Goal: Task Accomplishment & Management: Complete application form

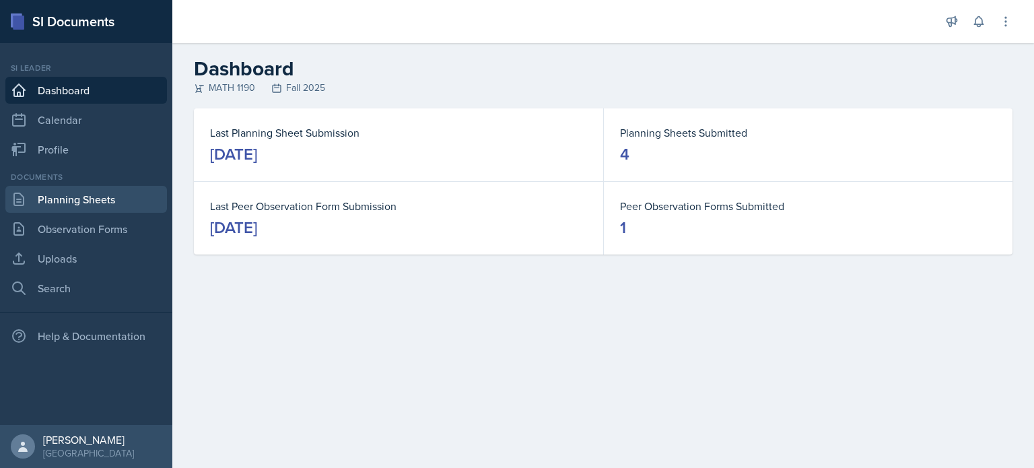
click at [110, 201] on link "Planning Sheets" at bounding box center [85, 199] width 161 height 27
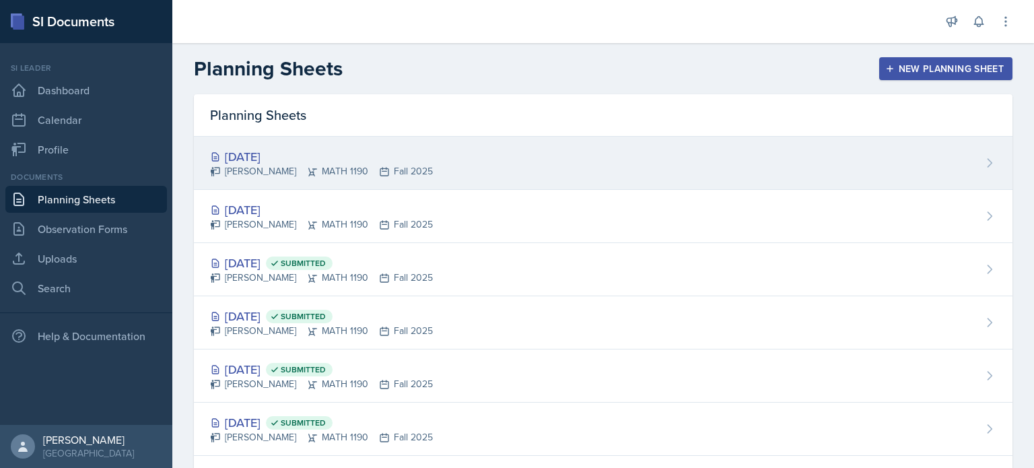
click at [447, 167] on div "[DATE] [PERSON_NAME] MATH 1190 Fall 2025" at bounding box center [603, 163] width 818 height 53
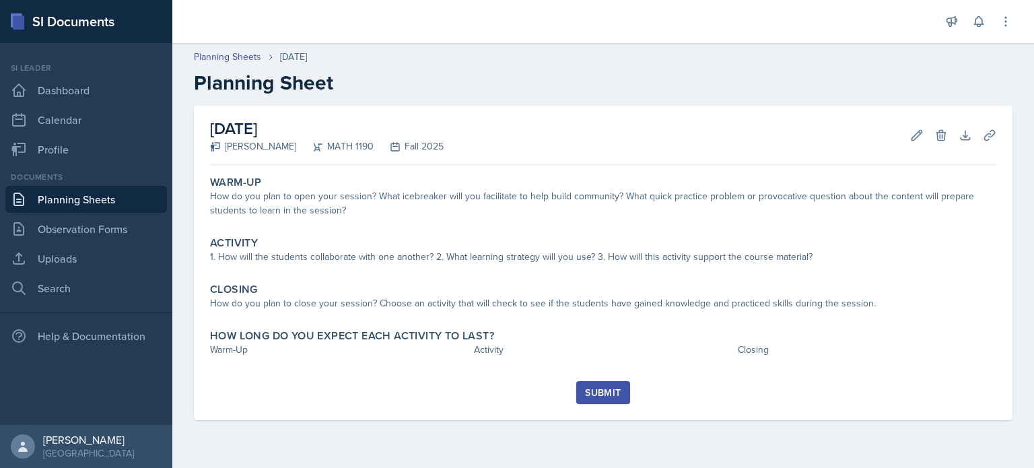
click at [619, 392] on div "Submit" at bounding box center [603, 392] width 36 height 11
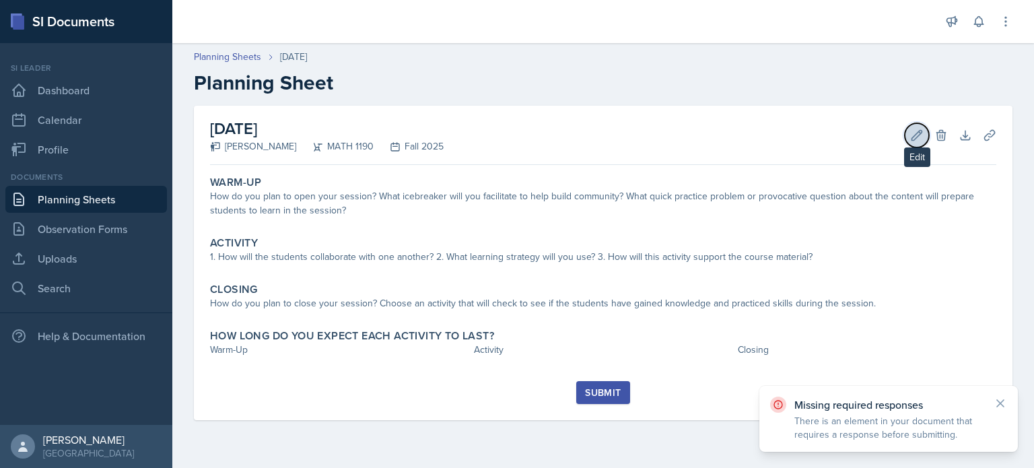
click at [910, 142] on button "Edit" at bounding box center [916, 135] width 24 height 24
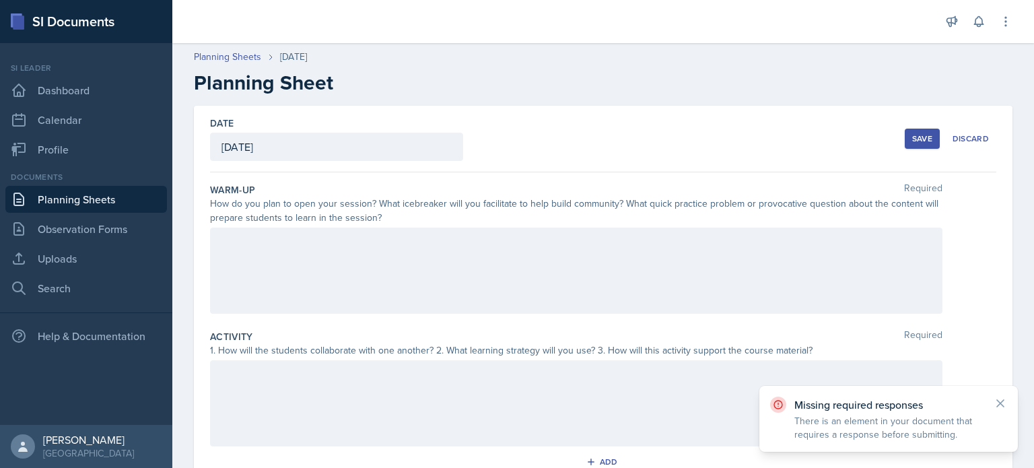
click at [420, 252] on div at bounding box center [576, 270] width 732 height 86
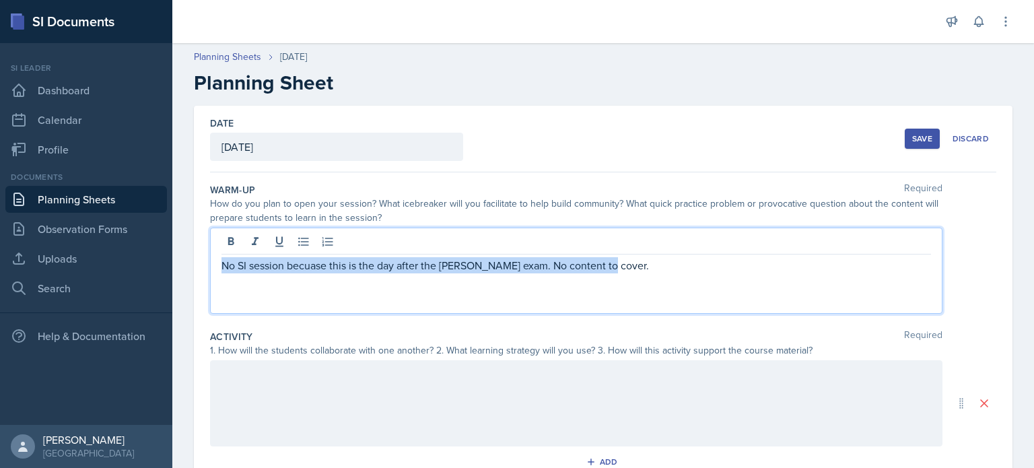
drag, startPoint x: 646, startPoint y: 268, endPoint x: 215, endPoint y: 250, distance: 431.7
click at [215, 250] on div "No SI session becuase this is the day after the frist exam. No content to cover." at bounding box center [576, 270] width 732 height 86
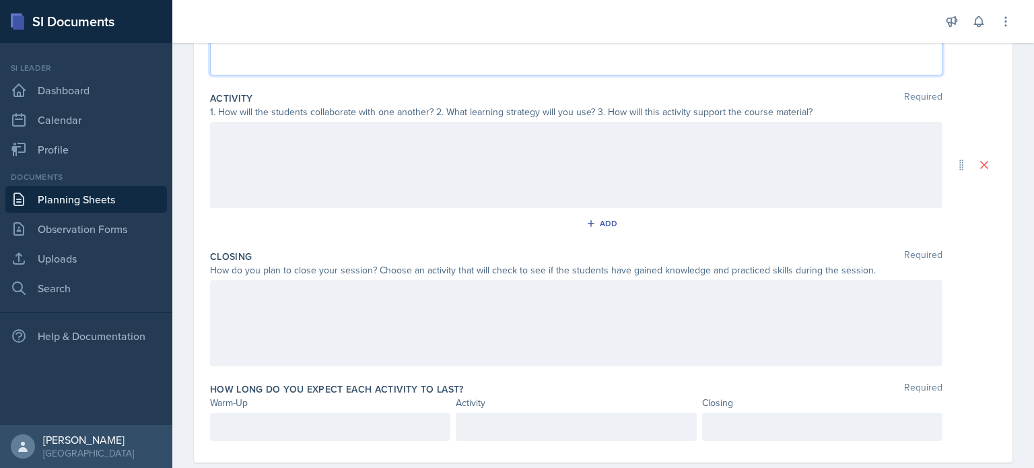
scroll to position [264, 0]
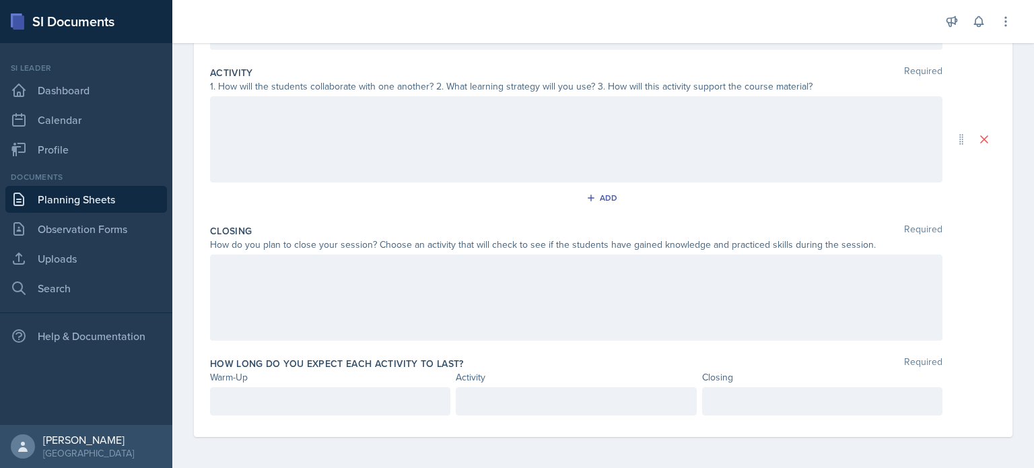
click at [429, 161] on div at bounding box center [576, 139] width 732 height 86
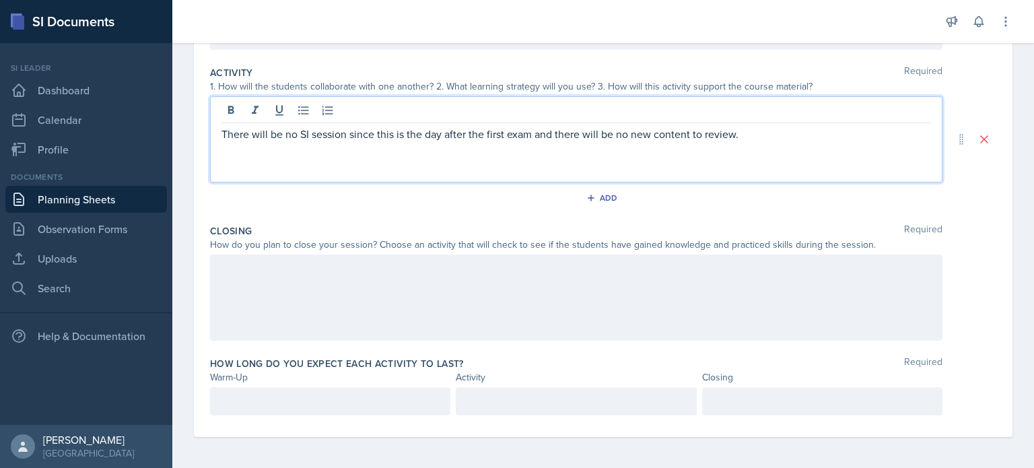
click at [433, 300] on div at bounding box center [576, 297] width 732 height 86
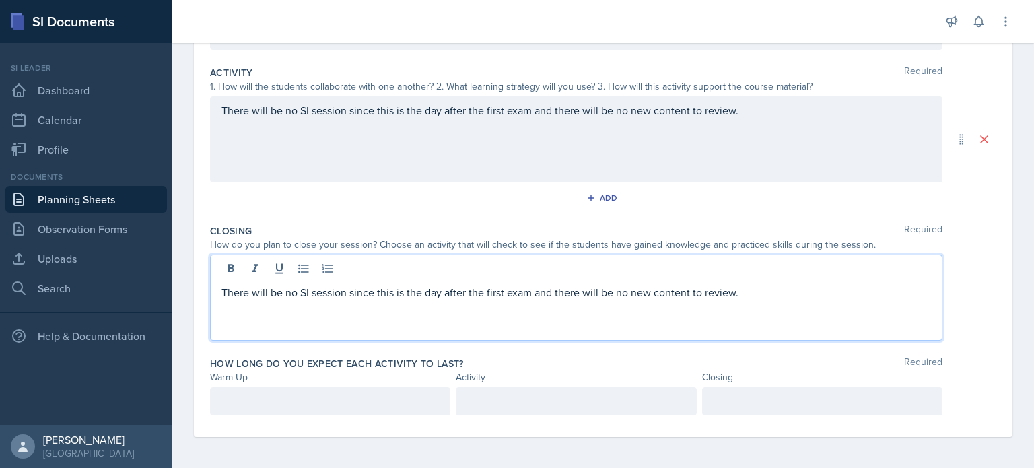
click at [398, 400] on p at bounding box center [329, 401] width 217 height 16
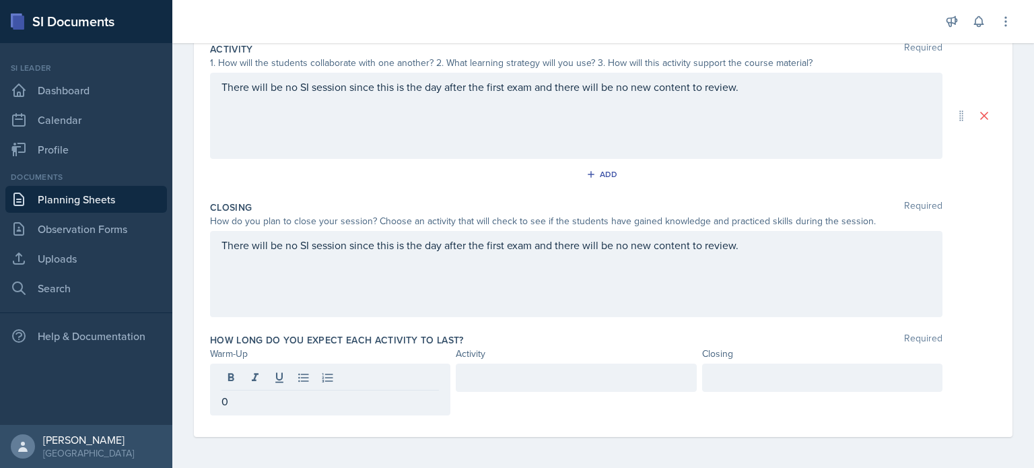
click at [471, 367] on div at bounding box center [576, 377] width 240 height 28
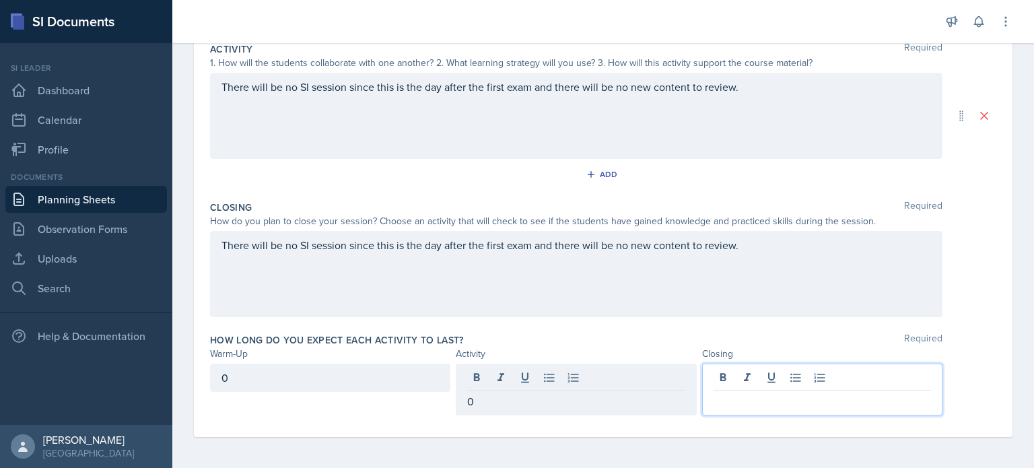
click at [719, 384] on div at bounding box center [822, 389] width 240 height 52
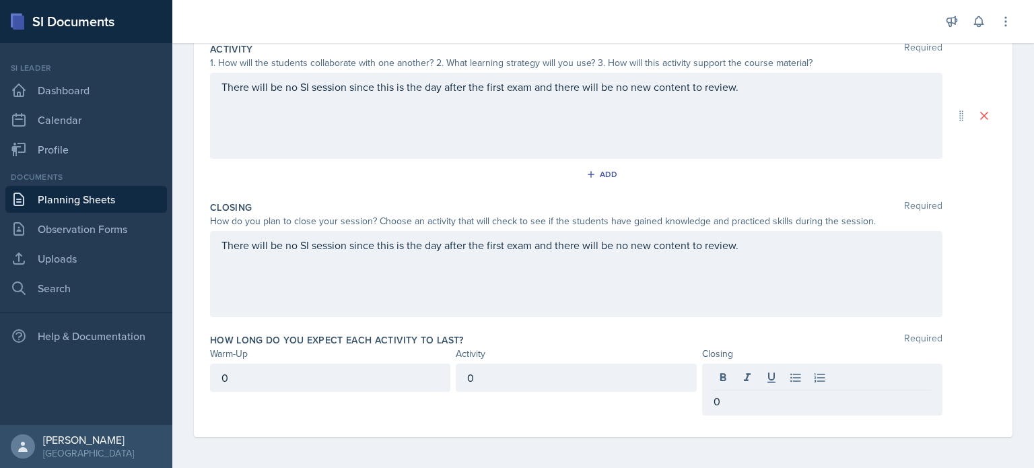
click at [505, 333] on div "How long do you expect each activity to last? Required" at bounding box center [603, 339] width 786 height 13
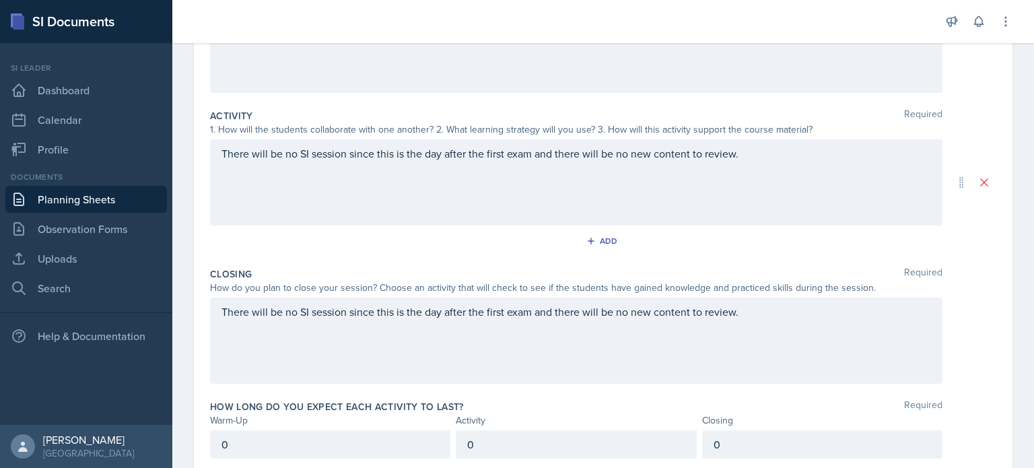
scroll to position [264, 0]
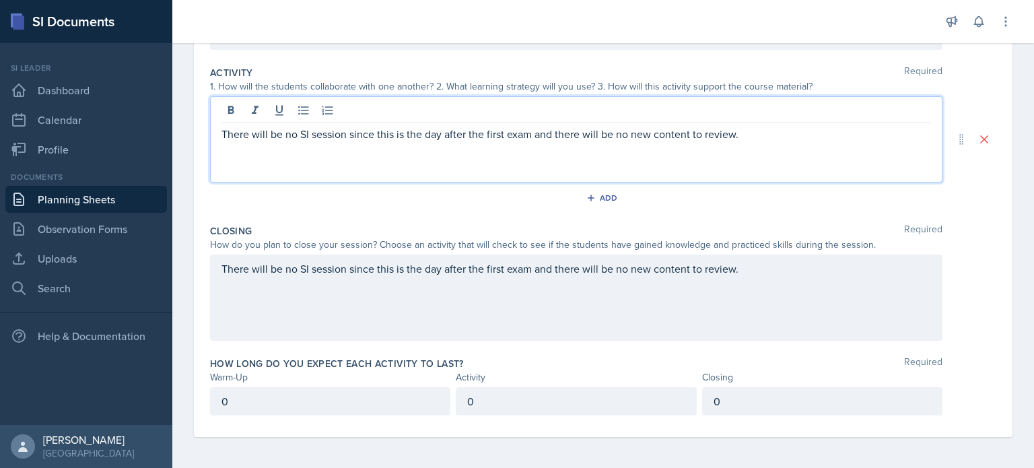
click at [742, 118] on div "There will be no SI session since this is the day after the first exam and ther…" at bounding box center [576, 139] width 732 height 86
click at [764, 137] on p "There will be no SI session since this is the day after the first exam and ther…" at bounding box center [575, 134] width 709 height 16
click at [824, 283] on div "There will be no SI session since this is the day after the first exam and ther…" at bounding box center [575, 276] width 709 height 32
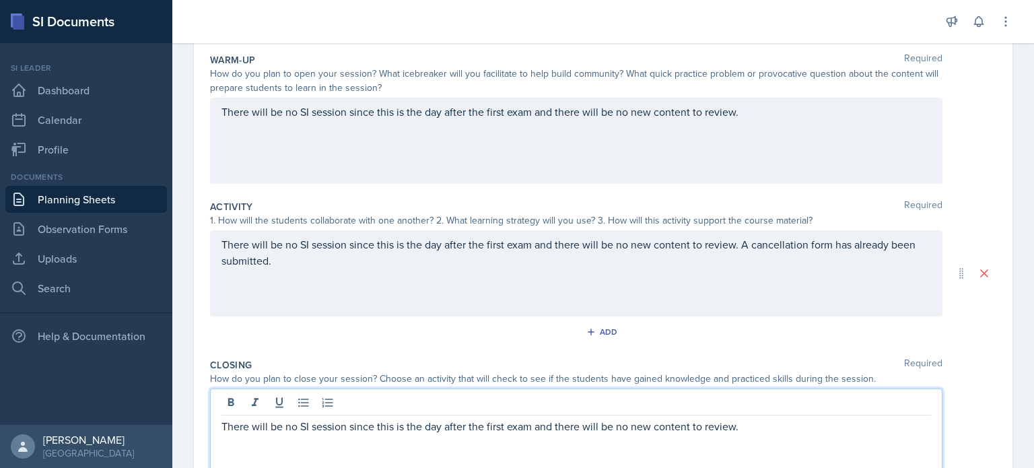
scroll to position [129, 0]
click at [754, 334] on div "Add" at bounding box center [603, 335] width 786 height 26
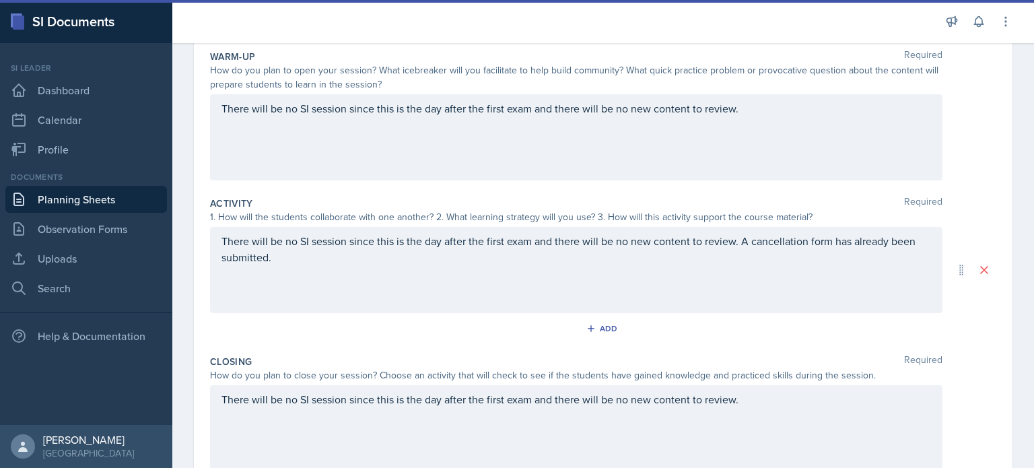
scroll to position [0, 0]
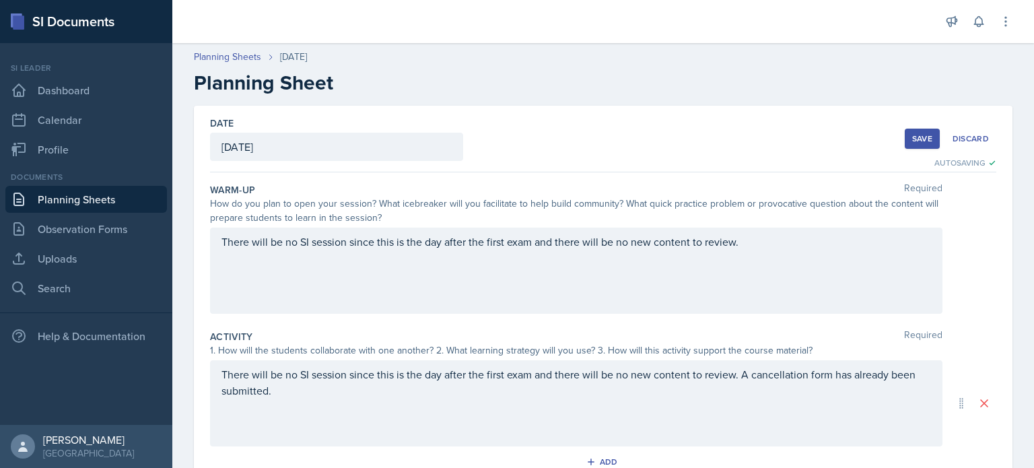
click at [912, 137] on div "Save" at bounding box center [922, 138] width 20 height 11
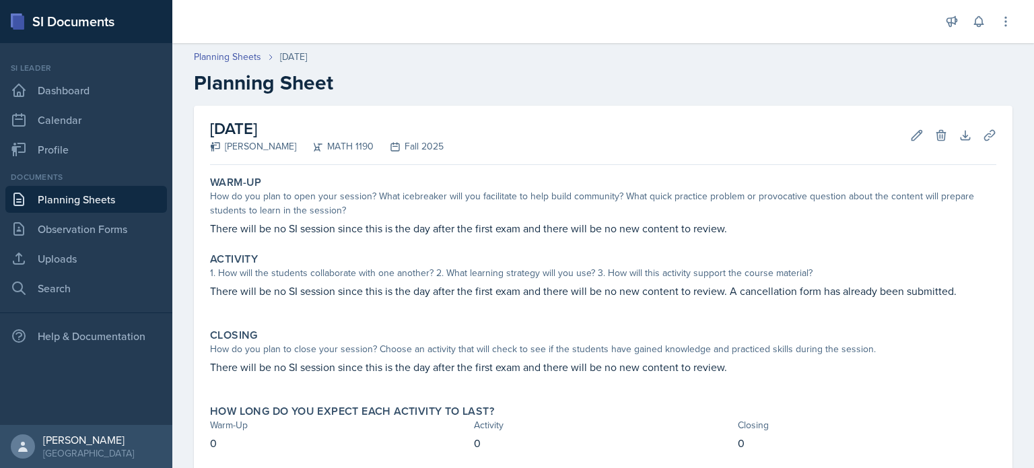
click at [100, 194] on link "Planning Sheets" at bounding box center [85, 199] width 161 height 27
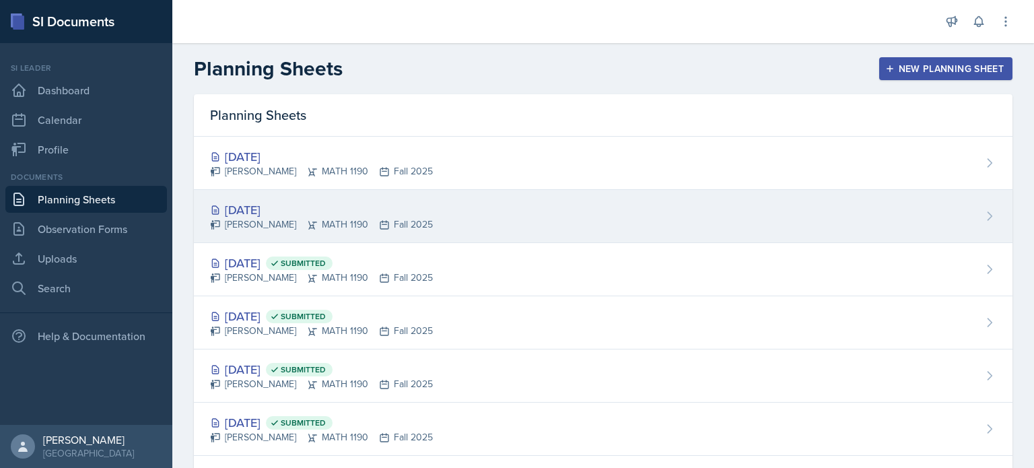
click at [342, 210] on div "[DATE]" at bounding box center [321, 210] width 223 height 18
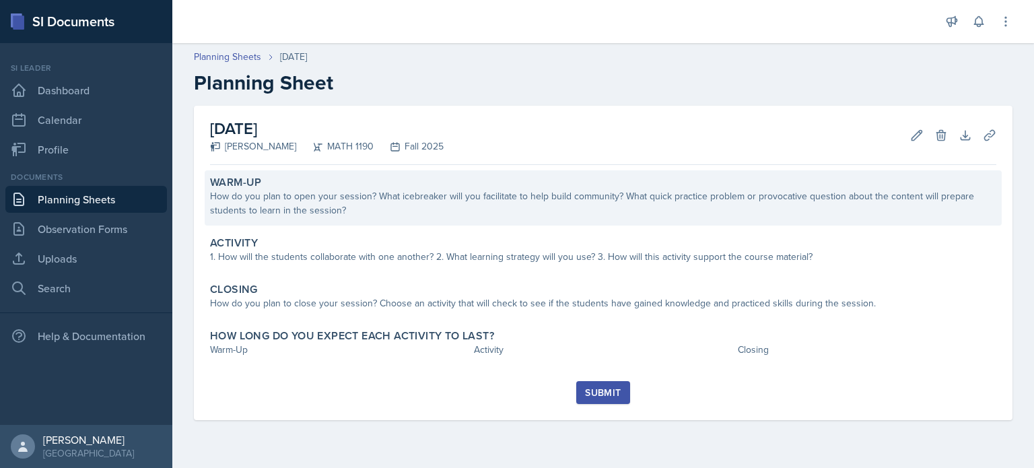
click at [383, 215] on div "How do you plan to open your session? What icebreaker will you facilitate to he…" at bounding box center [603, 203] width 786 height 28
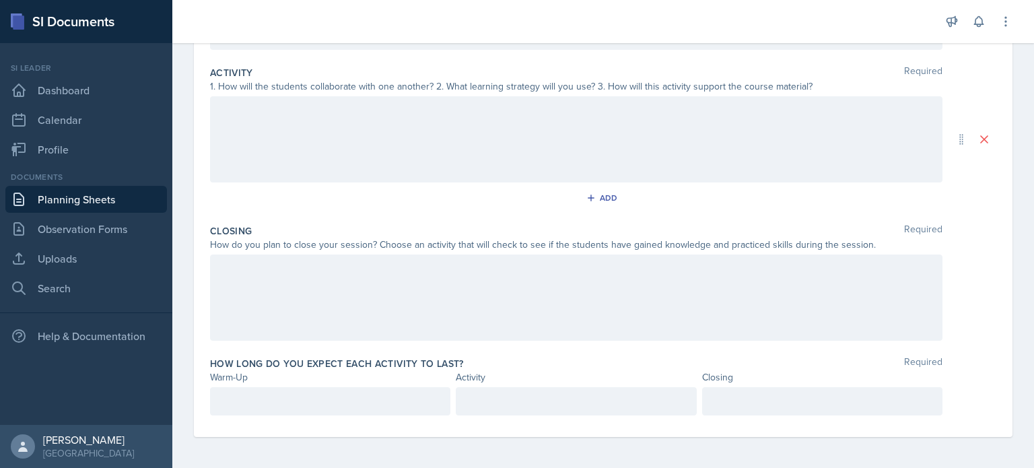
click at [355, 402] on p at bounding box center [329, 401] width 217 height 16
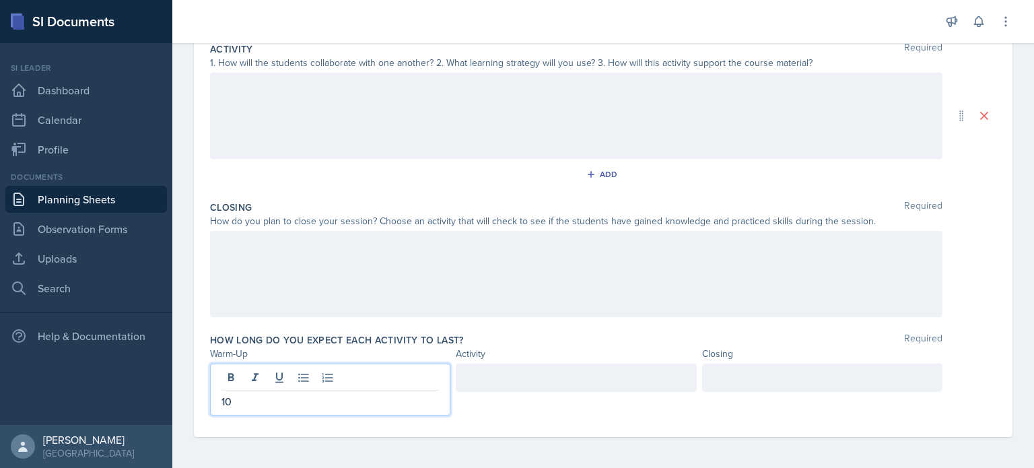
click at [501, 324] on div "Closing Required How do you plan to close your session? Choose an activity that…" at bounding box center [603, 261] width 786 height 133
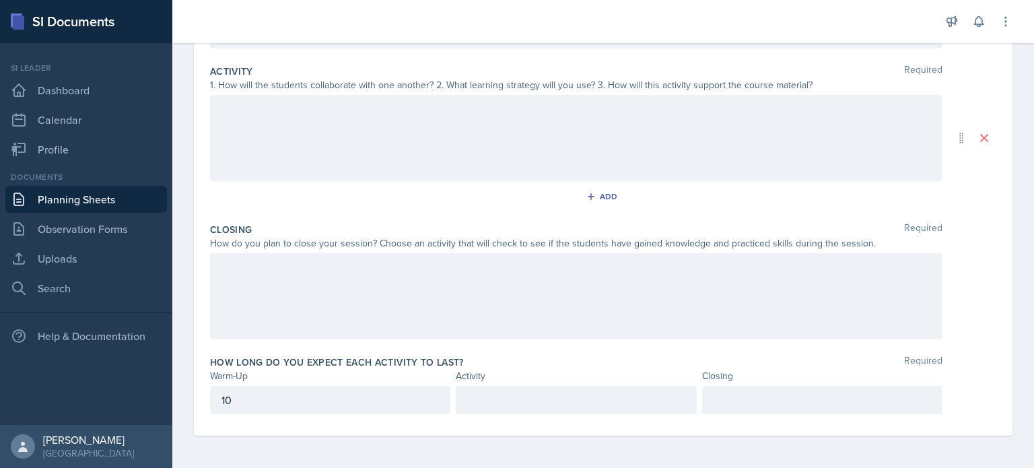
click at [519, 397] on p at bounding box center [575, 400] width 217 height 16
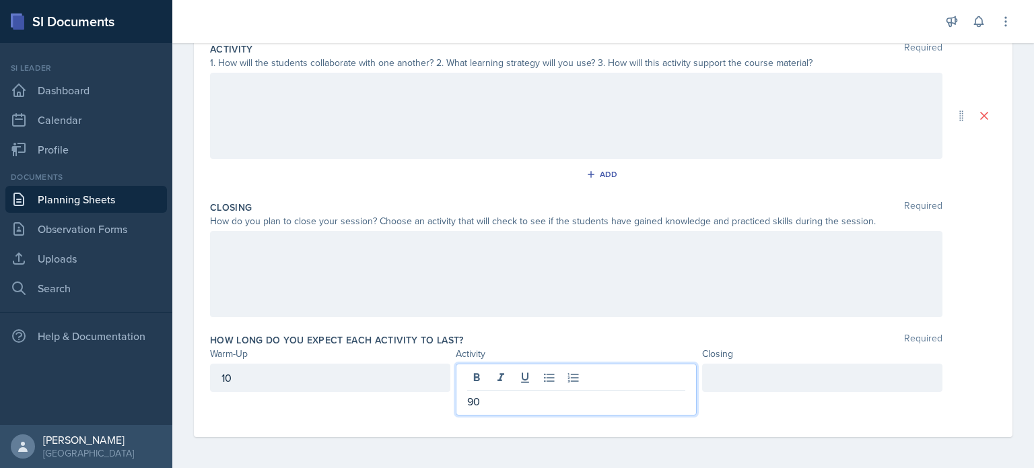
click at [737, 365] on div at bounding box center [822, 377] width 240 height 28
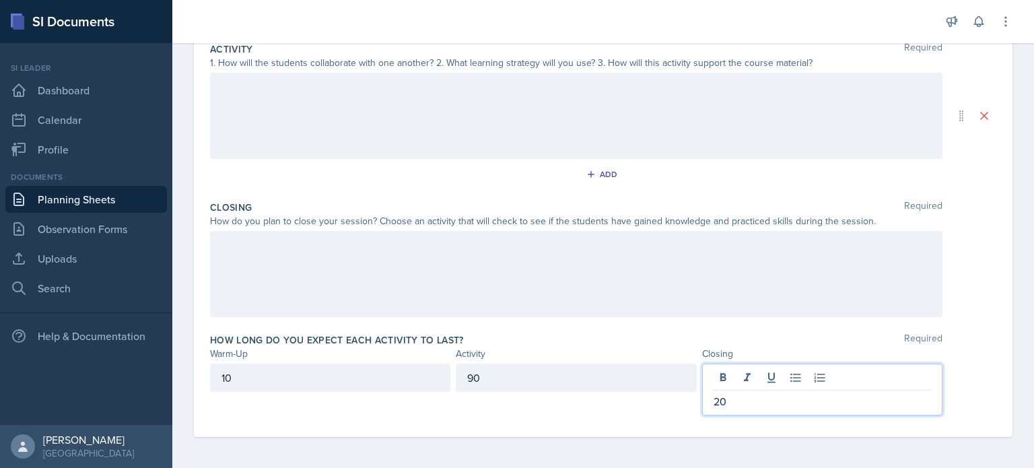
click at [695, 344] on div "How long do you expect each activity to last? Required" at bounding box center [603, 339] width 786 height 13
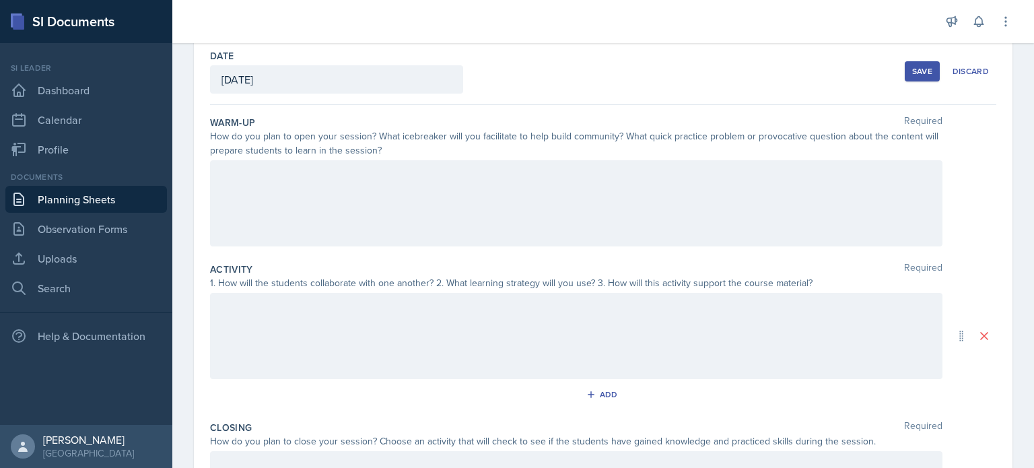
scroll to position [0, 0]
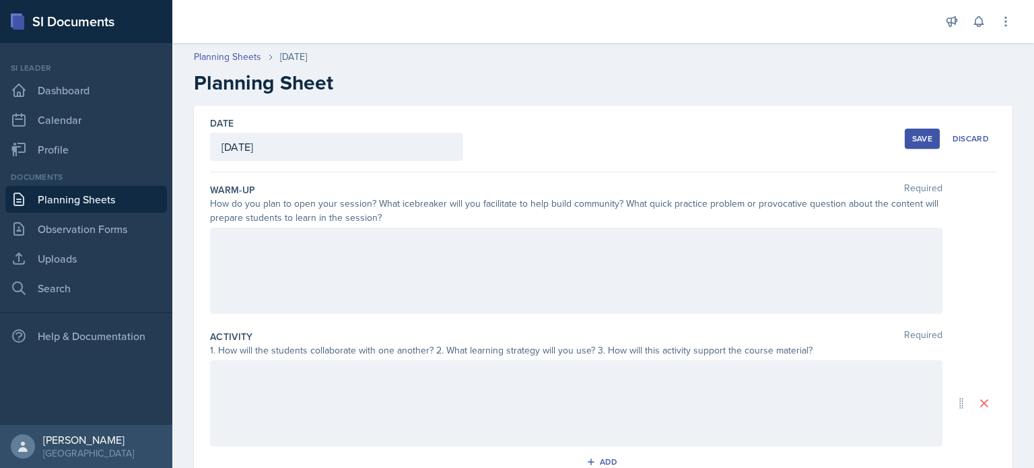
click at [517, 290] on div at bounding box center [576, 270] width 732 height 86
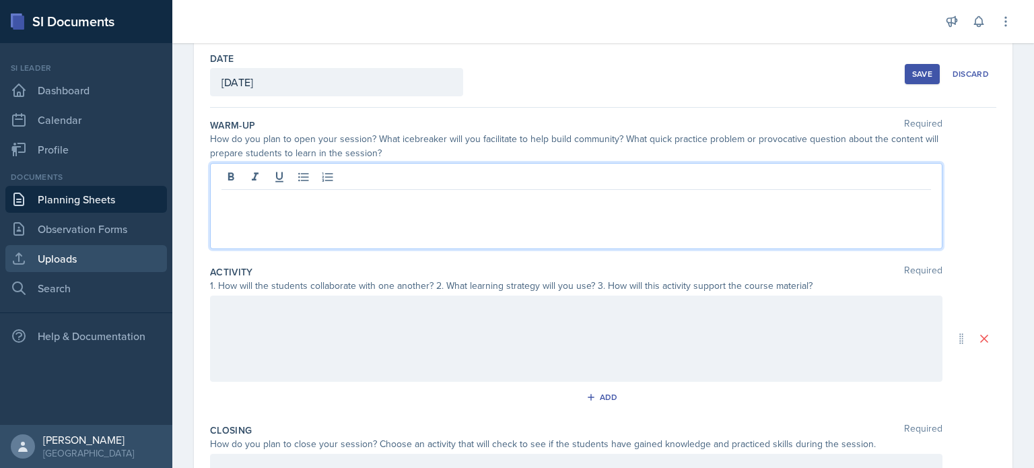
scroll to position [65, 0]
click at [85, 266] on link "Uploads" at bounding box center [85, 258] width 161 height 27
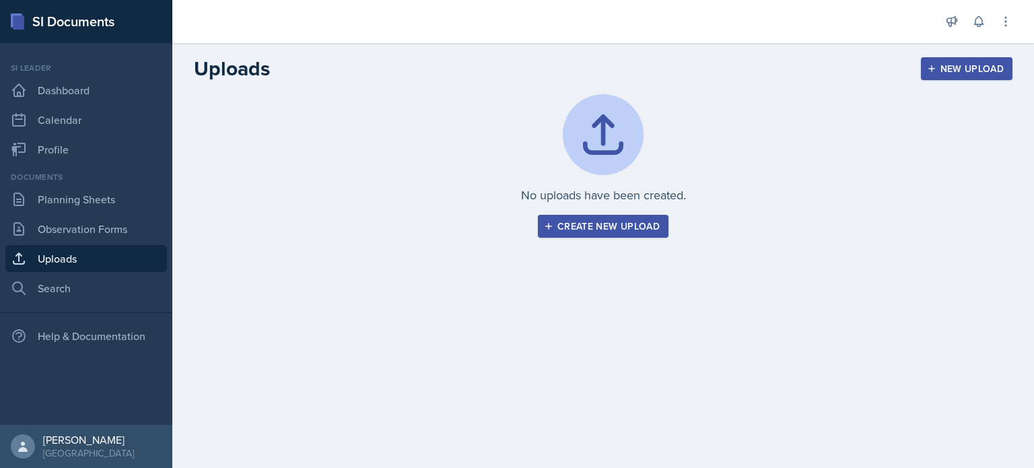
click at [593, 229] on div "Create new upload" at bounding box center [602, 226] width 113 height 11
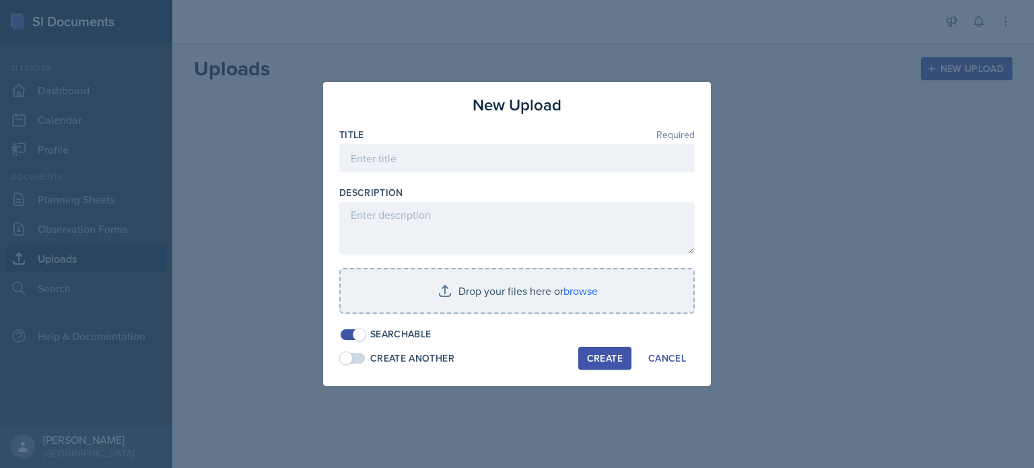
click at [406, 62] on div at bounding box center [517, 234] width 1034 height 468
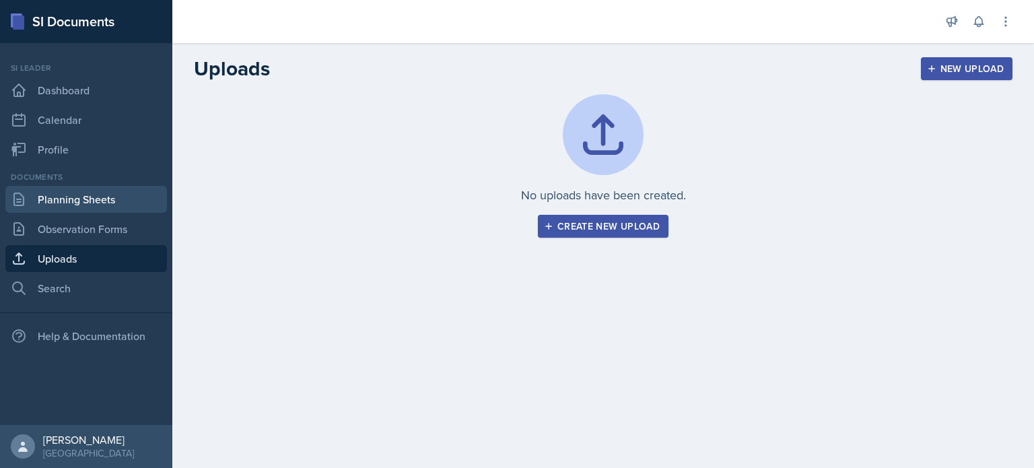
click at [89, 206] on link "Planning Sheets" at bounding box center [85, 199] width 161 height 27
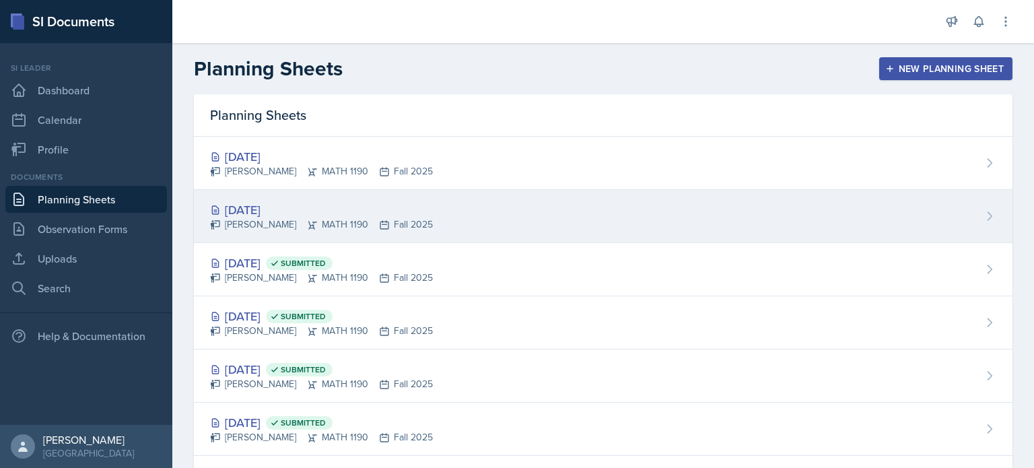
click at [329, 220] on div "[PERSON_NAME] MATH 1190 Fall 2025" at bounding box center [321, 224] width 223 height 14
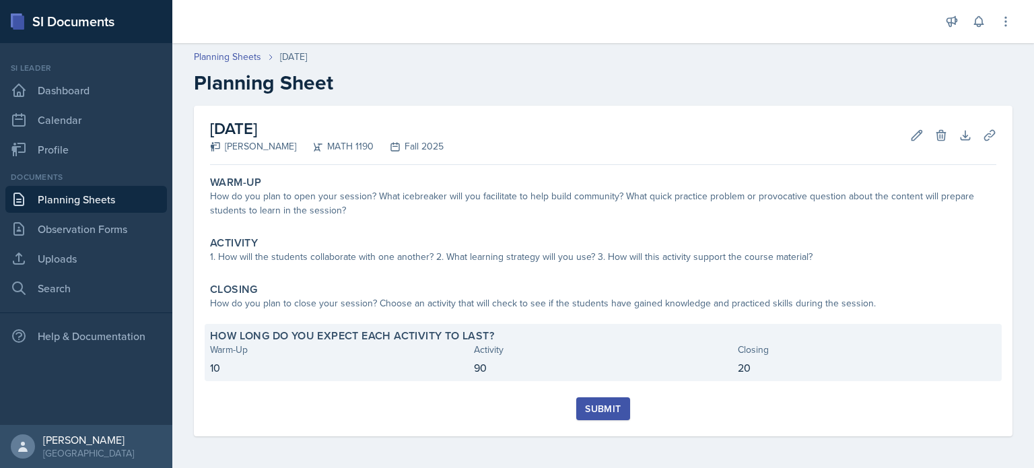
click at [592, 371] on p "90" at bounding box center [603, 367] width 258 height 16
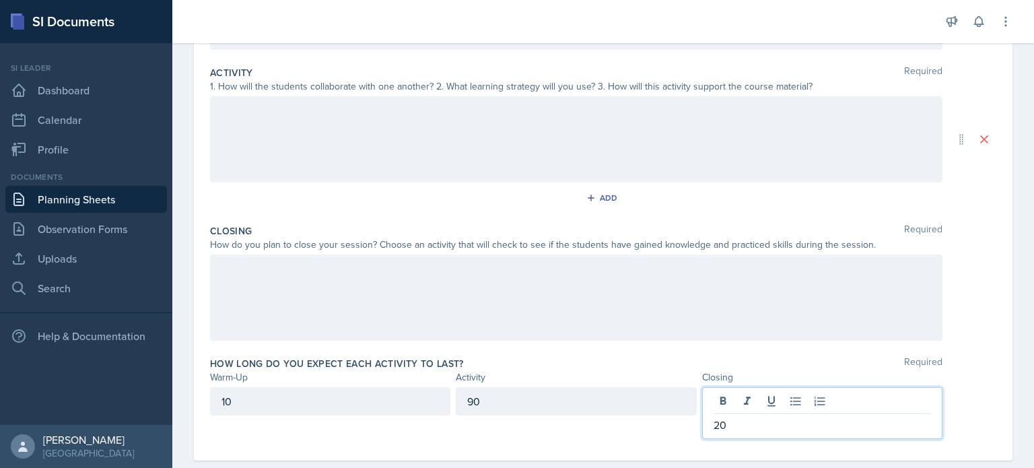
click at [735, 417] on p "20" at bounding box center [821, 425] width 217 height 16
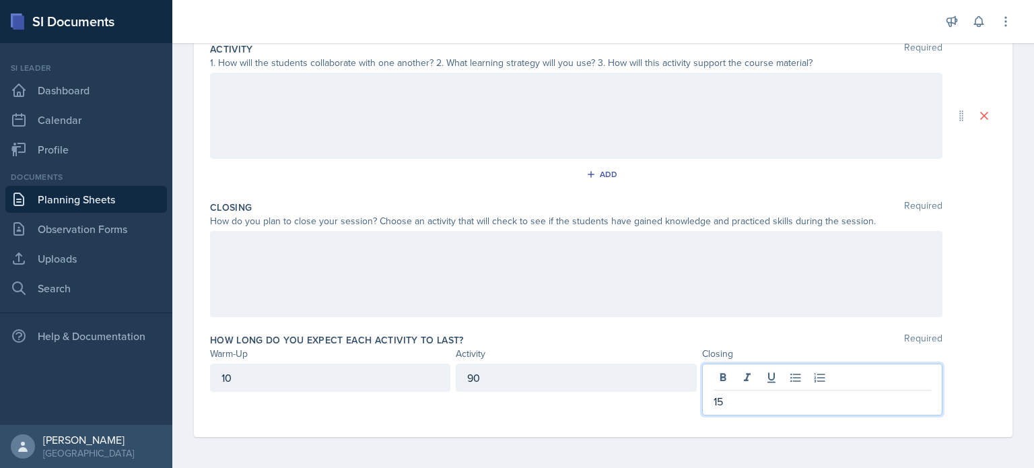
click at [273, 382] on div "10" at bounding box center [330, 377] width 240 height 28
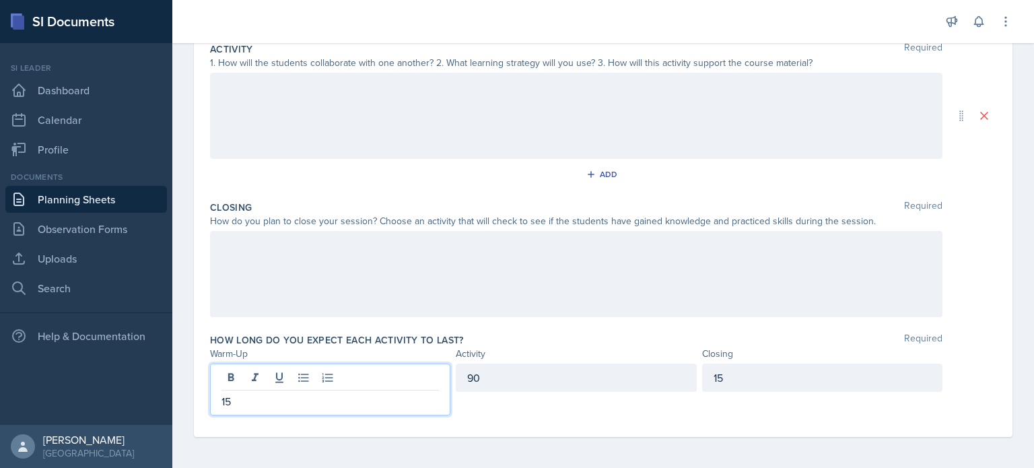
click at [596, 335] on div "How long do you expect each activity to last? Required" at bounding box center [603, 339] width 786 height 13
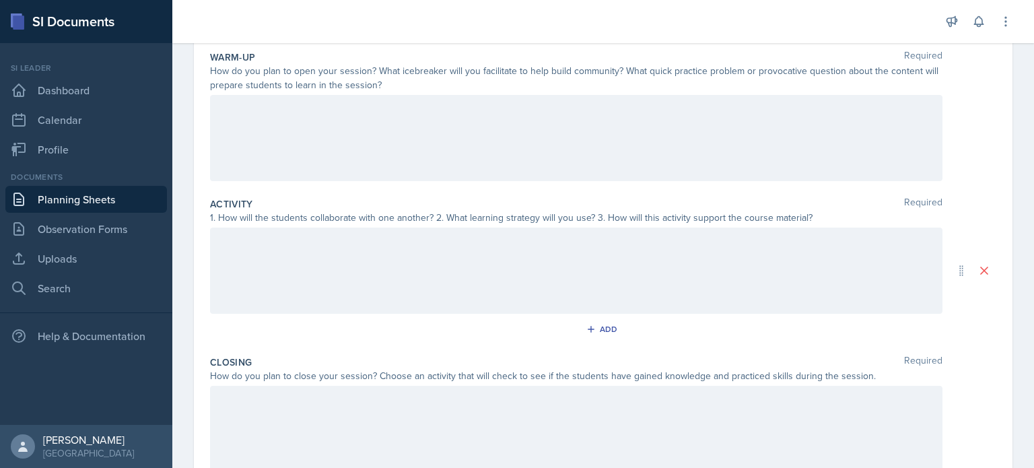
scroll to position [135, 0]
click at [448, 122] on div at bounding box center [576, 136] width 732 height 86
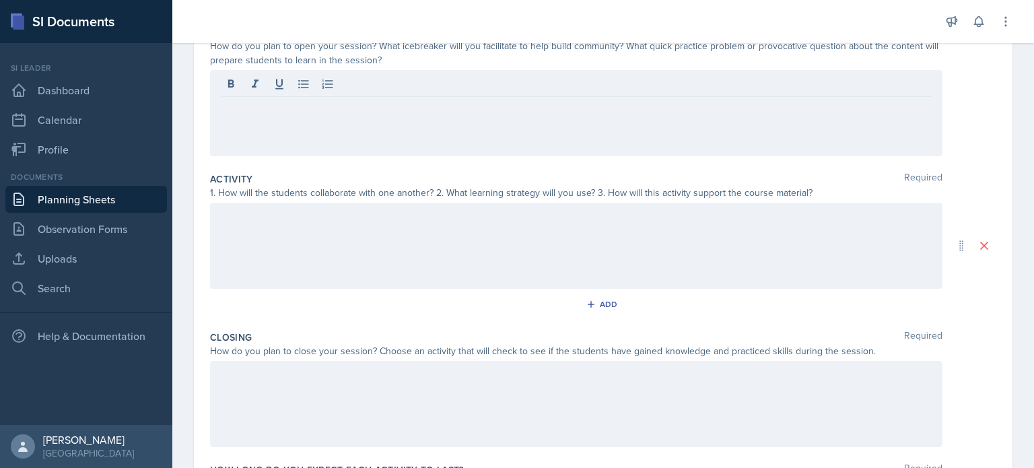
click at [110, 192] on link "Planning Sheets" at bounding box center [85, 199] width 161 height 27
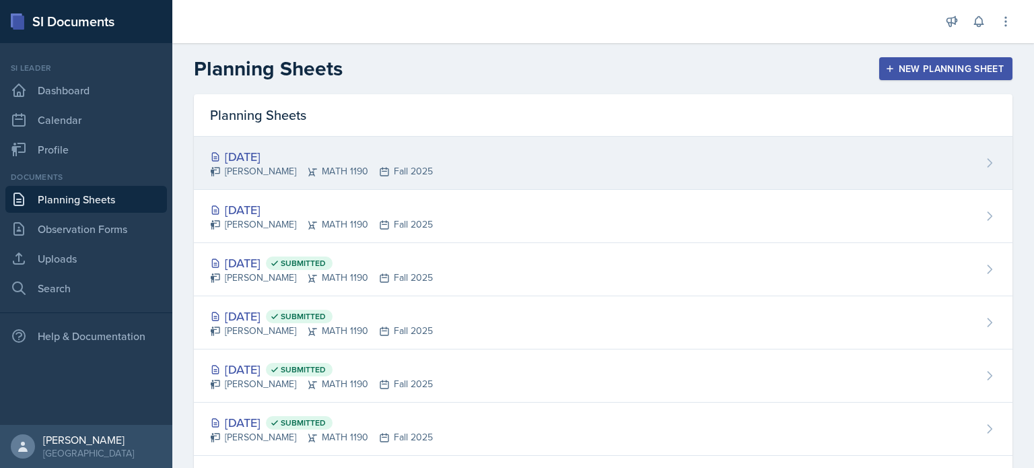
click at [353, 166] on div "[PERSON_NAME] MATH 1190 Fall 2025" at bounding box center [321, 171] width 223 height 14
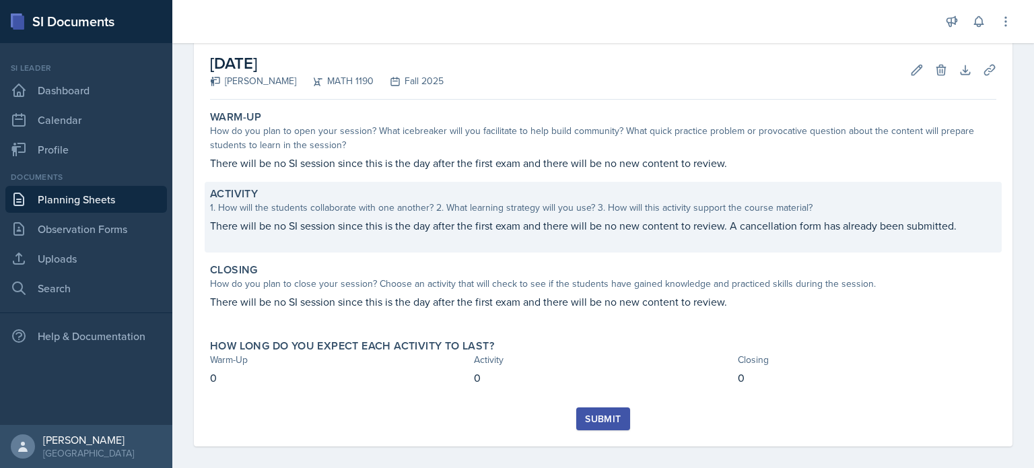
scroll to position [67, 0]
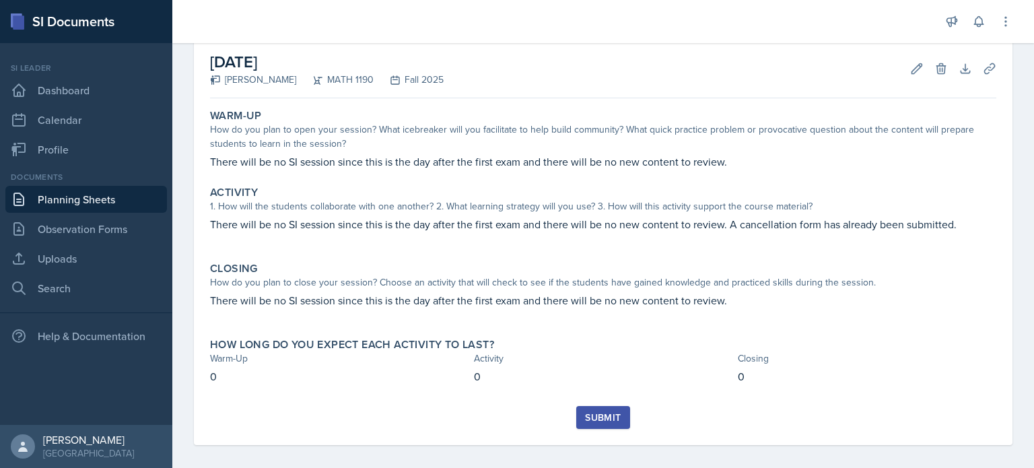
click at [84, 201] on link "Planning Sheets" at bounding box center [85, 199] width 161 height 27
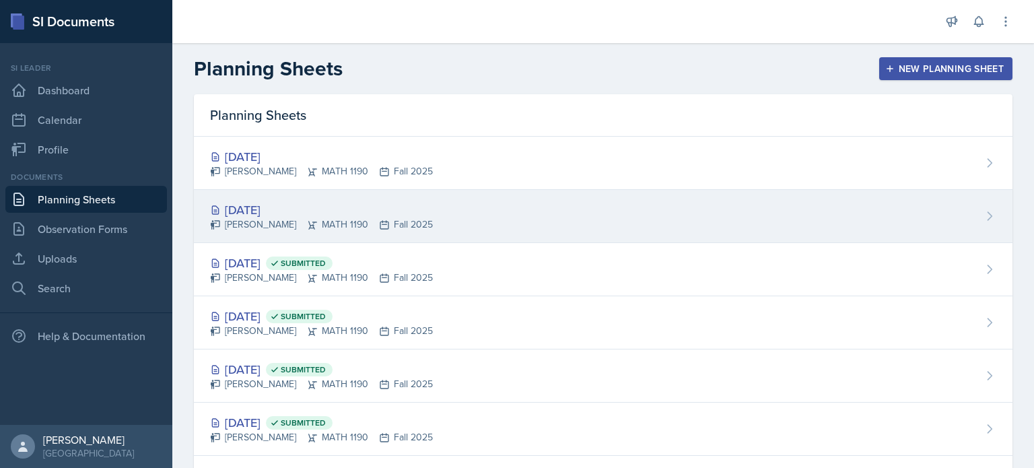
click at [280, 217] on div "[PERSON_NAME] MATH 1190 Fall 2025" at bounding box center [321, 224] width 223 height 14
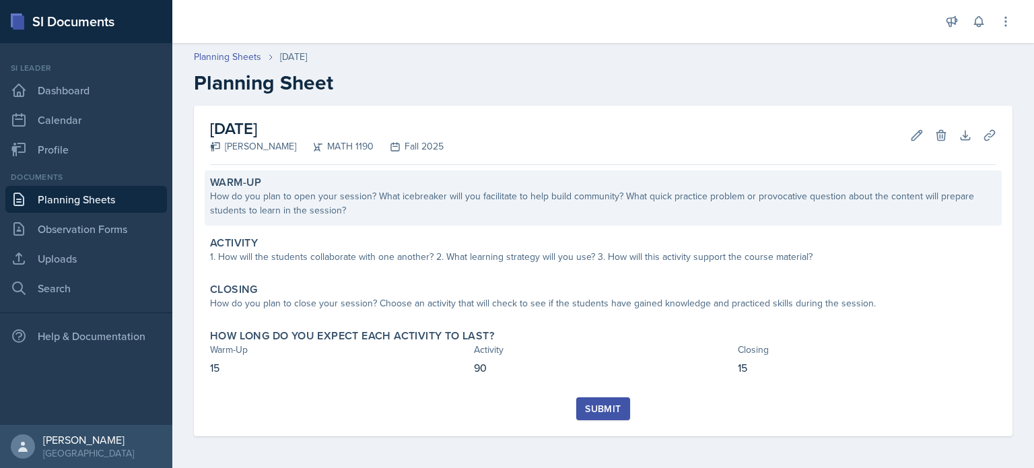
click at [396, 210] on div "How do you plan to open your session? What icebreaker will you facilitate to he…" at bounding box center [603, 203] width 786 height 28
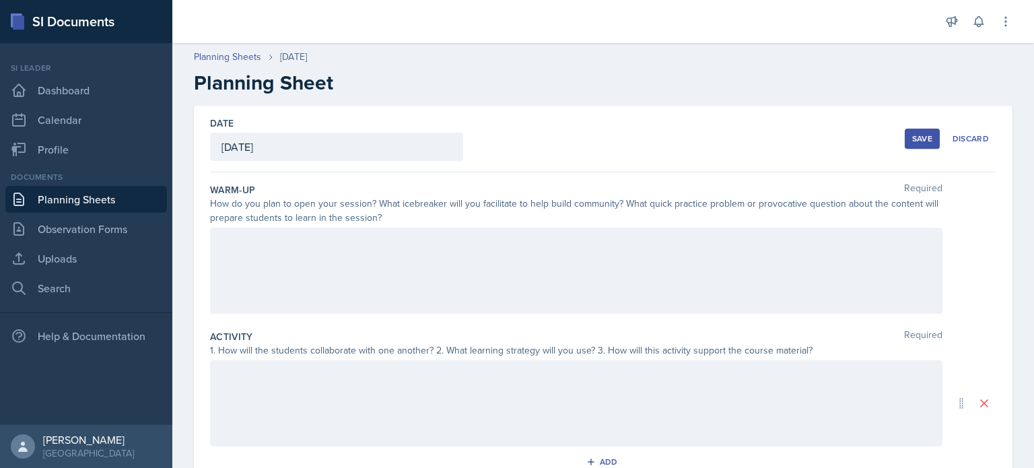
click at [417, 263] on div at bounding box center [576, 270] width 732 height 86
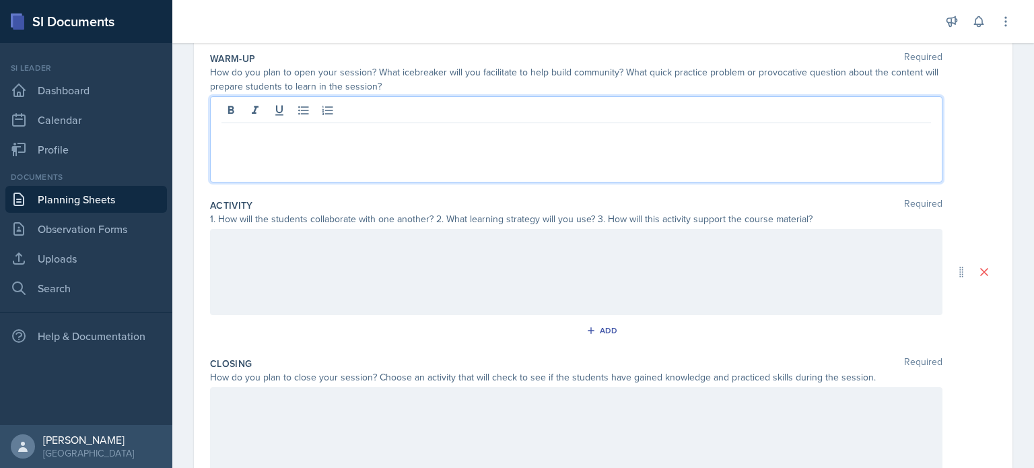
scroll to position [132, 0]
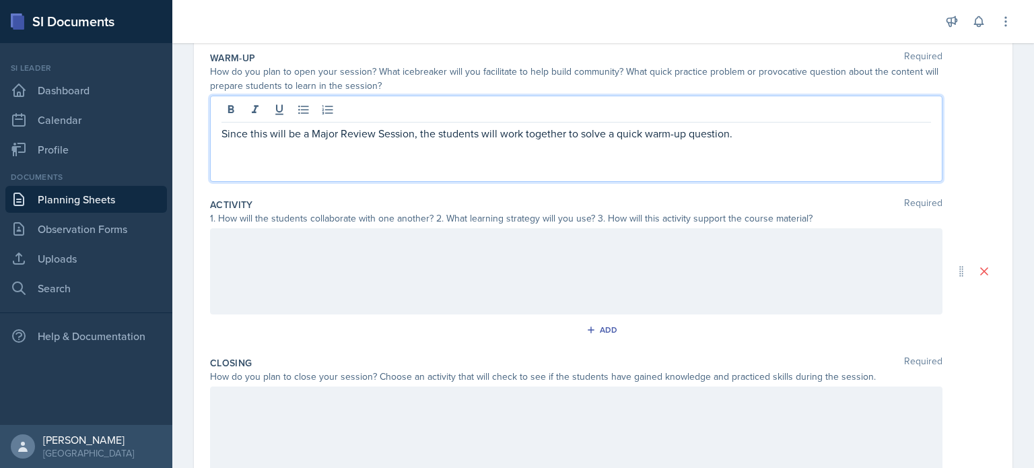
click at [711, 229] on div at bounding box center [576, 271] width 732 height 86
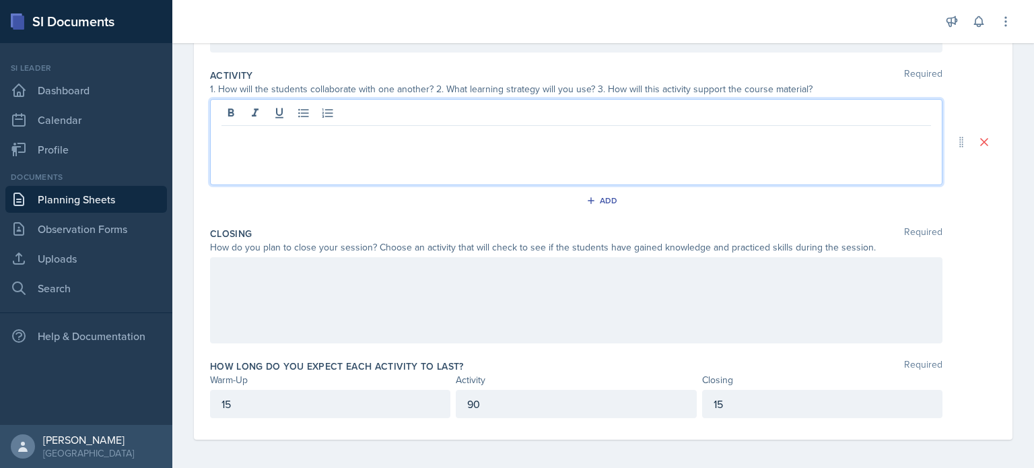
scroll to position [264, 0]
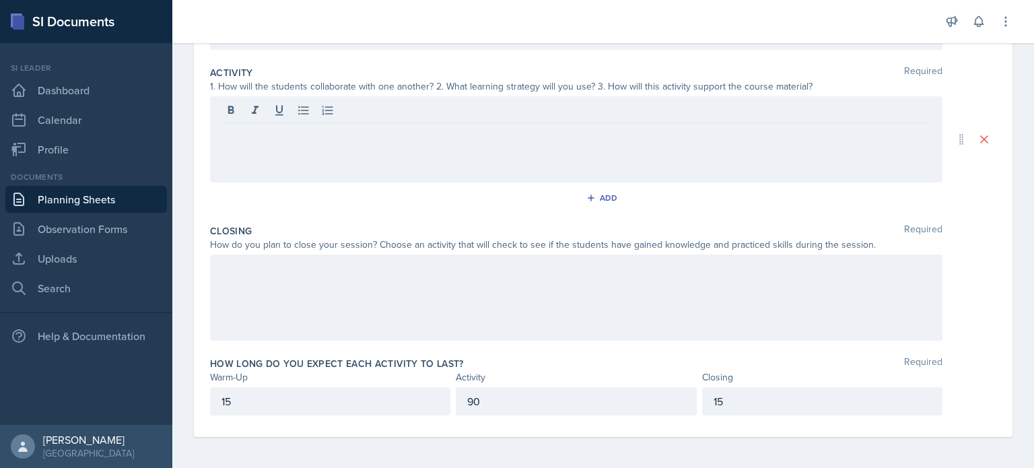
click at [351, 283] on div at bounding box center [576, 297] width 732 height 86
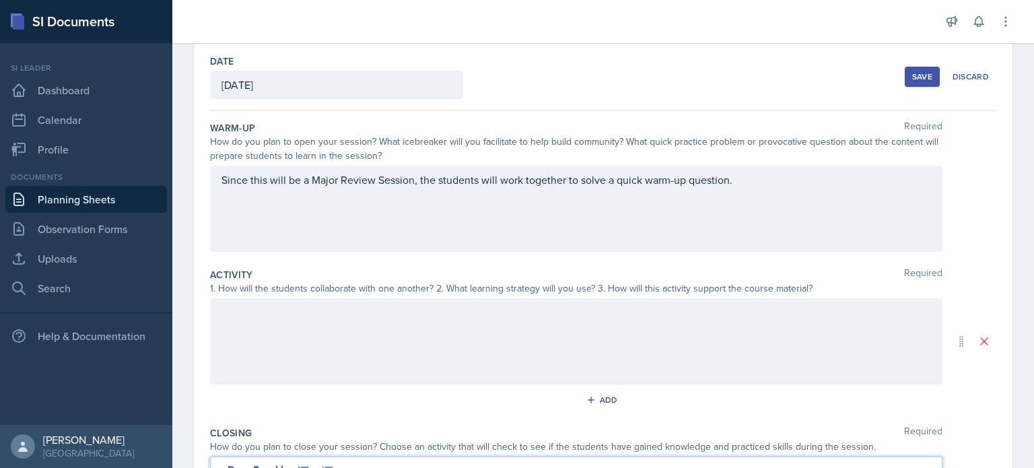
click at [742, 173] on p "Since this will be a Major Review Session, the students will work together to s…" at bounding box center [575, 180] width 709 height 16
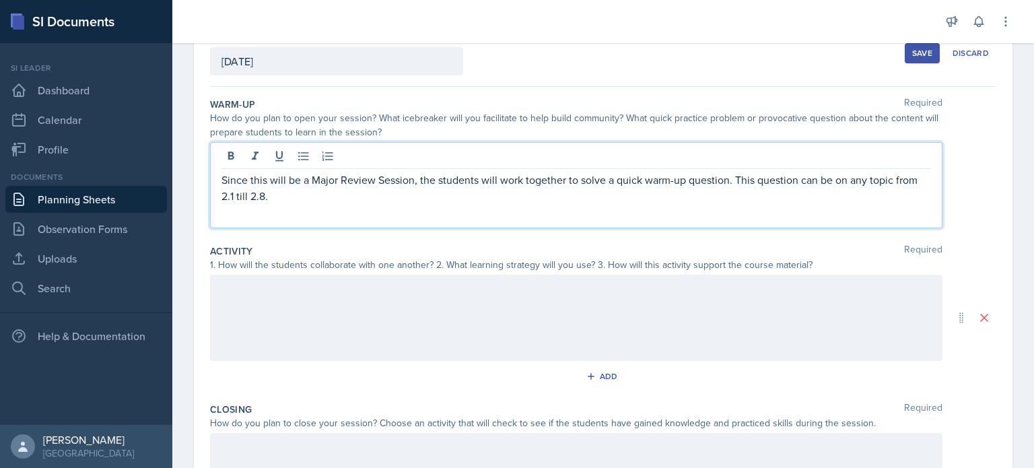
click at [446, 298] on div at bounding box center [576, 318] width 732 height 86
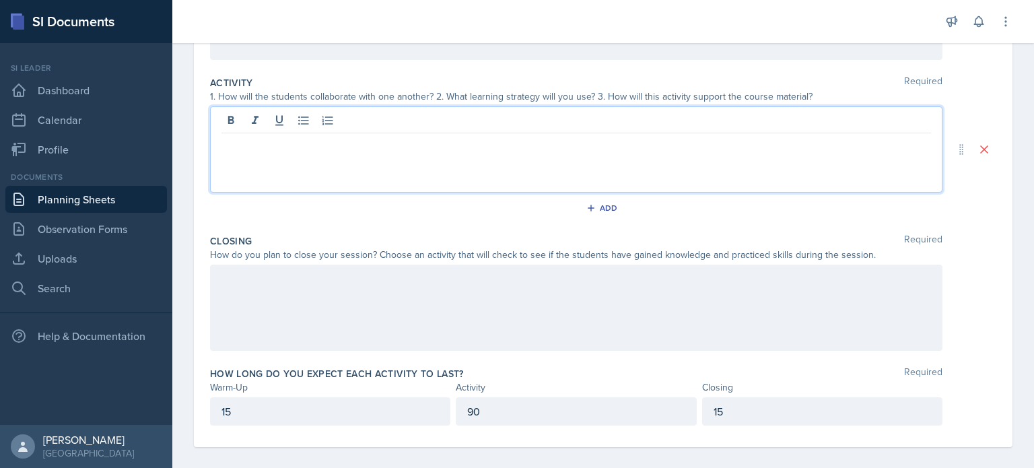
scroll to position [253, 0]
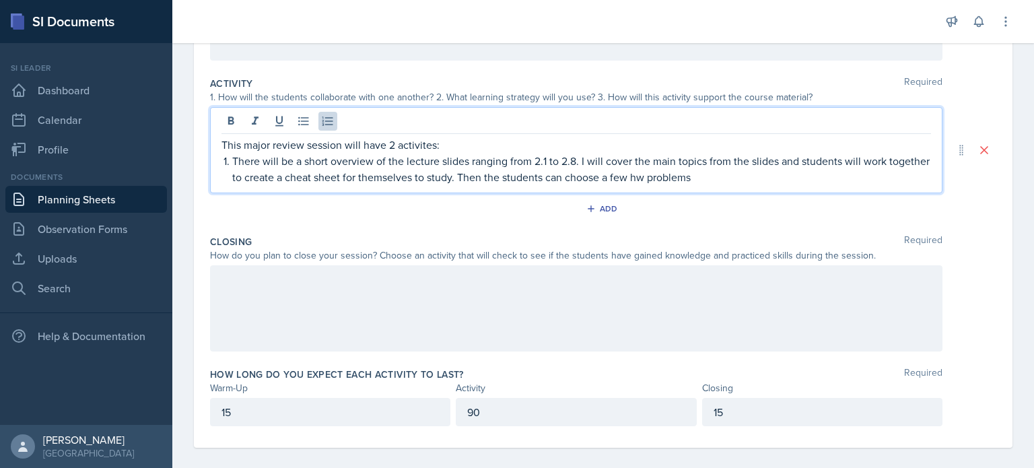
click at [683, 180] on p "There will be a short overview of the lecture slides ranging from 2.1 to 2.8. I…" at bounding box center [581, 169] width 698 height 32
click at [684, 180] on p "There will be a short overview of the lecture slides ranging from 2.1 to 2.8. I…" at bounding box center [581, 169] width 698 height 32
click at [790, 172] on p "There will be a short overview of the lecture slides ranging from 2.1 to 2.8. I…" at bounding box center [581, 169] width 698 height 32
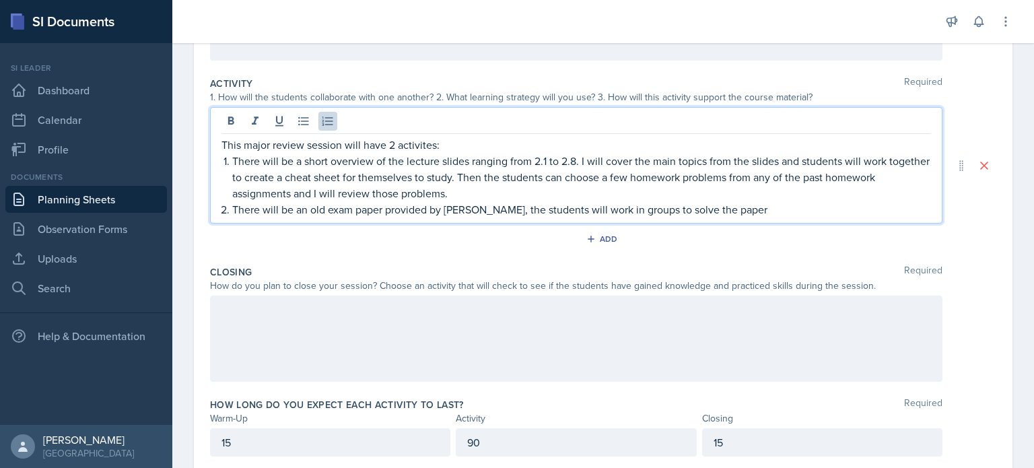
click at [710, 212] on p "There will be an old exam paper provided by Dr. Griffiths, the students will wo…" at bounding box center [581, 209] width 698 height 16
click at [839, 212] on p "There will be an old exam paper provided by Dr. Griffiths, the students will wo…" at bounding box center [581, 209] width 698 height 16
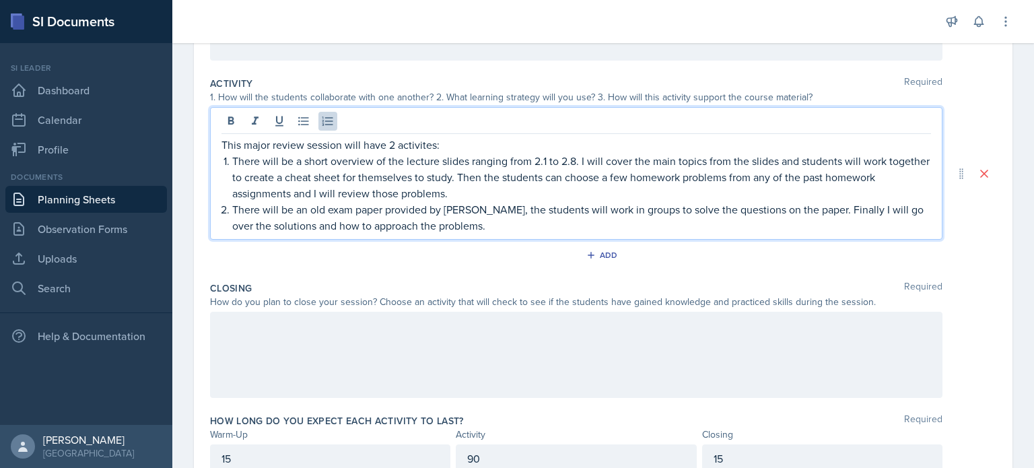
click at [312, 318] on div at bounding box center [576, 355] width 732 height 86
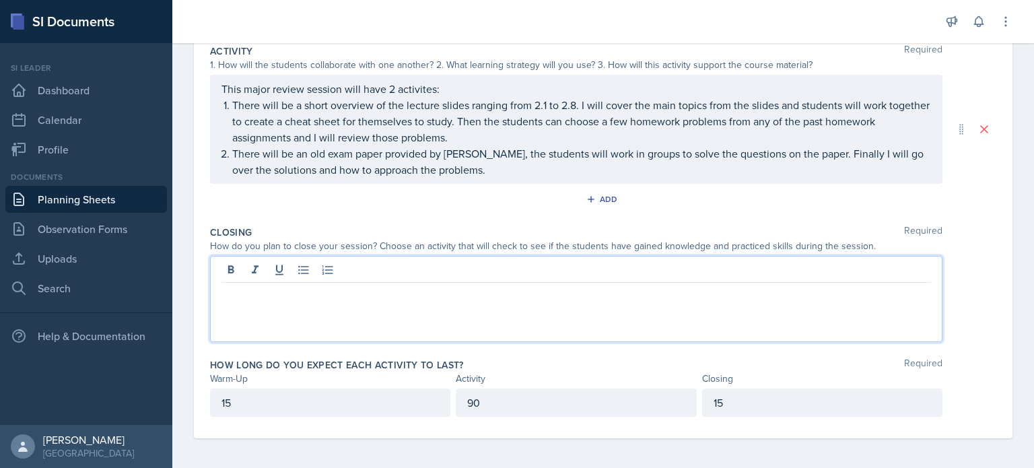
scroll to position [287, 0]
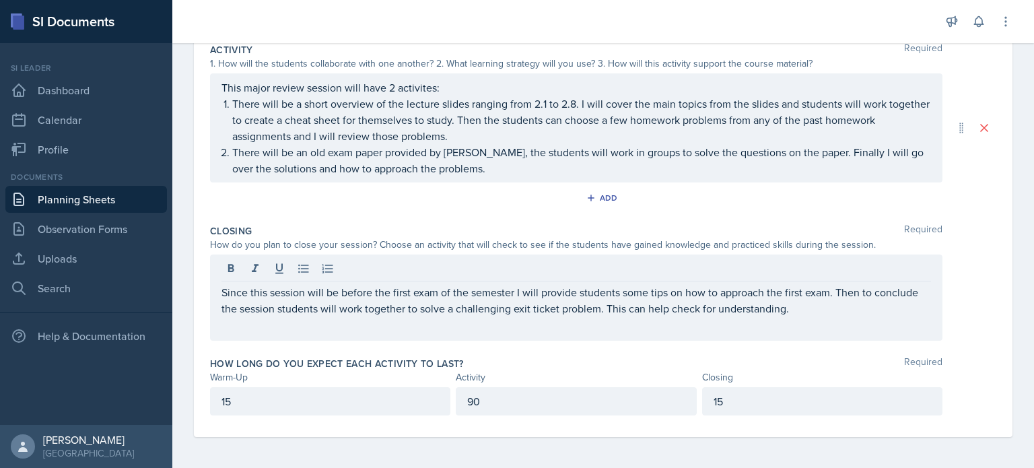
click at [644, 349] on div "Closing Required How do you plan to close your session? Choose an activity that…" at bounding box center [603, 285] width 786 height 133
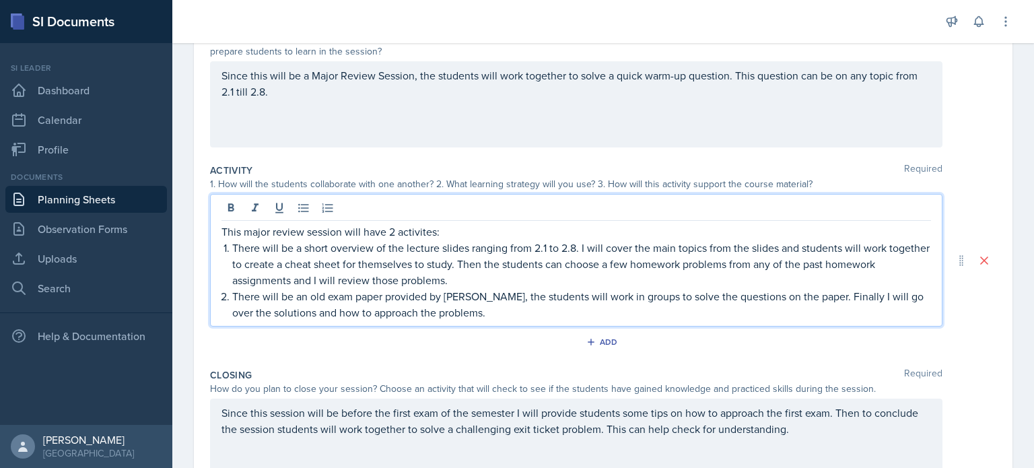
scroll to position [190, 0]
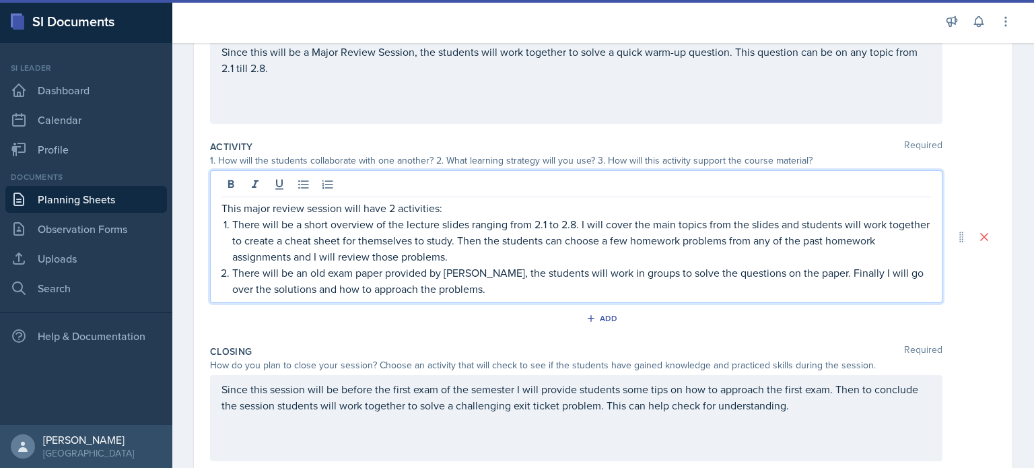
click at [479, 209] on p "This major review session will have 2 activities:" at bounding box center [575, 208] width 709 height 16
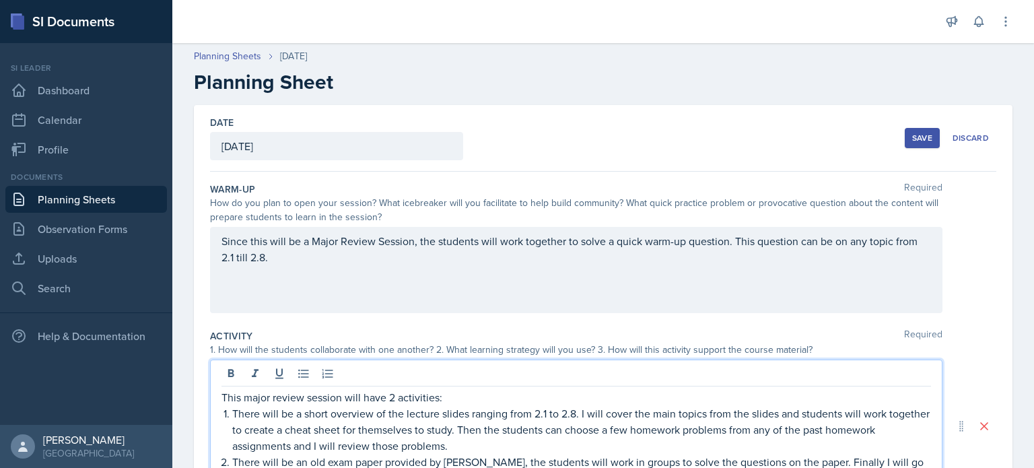
scroll to position [0, 0]
click at [904, 134] on button "Save" at bounding box center [921, 139] width 35 height 20
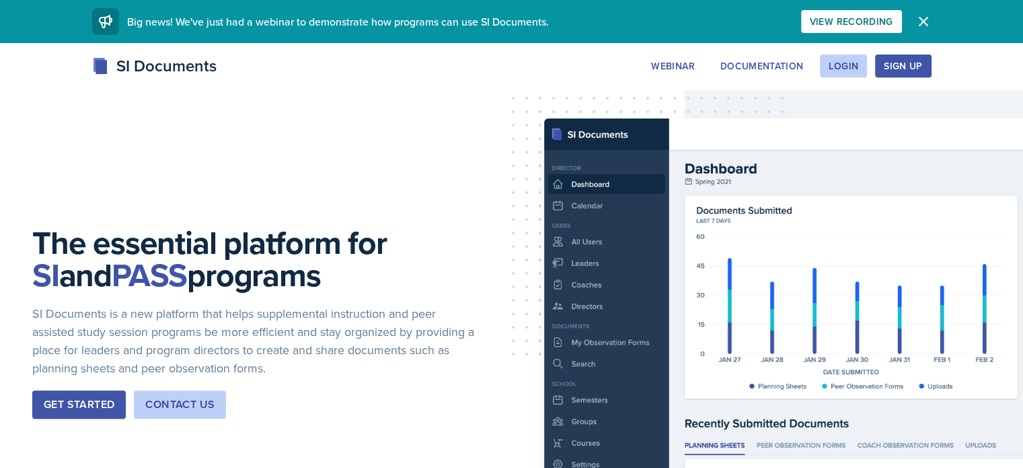
click at [932, 22] on icon "button" at bounding box center [924, 21] width 16 height 16
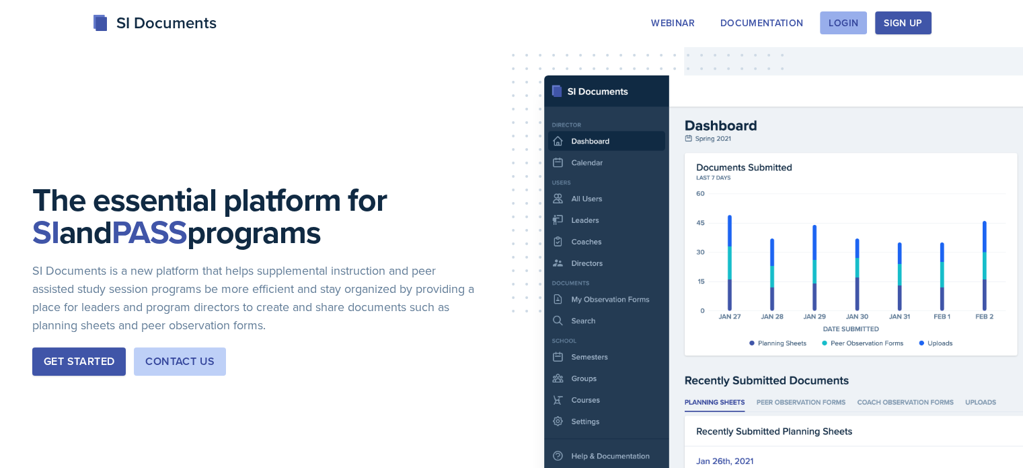
click at [859, 28] on div "Login" at bounding box center [844, 22] width 30 height 11
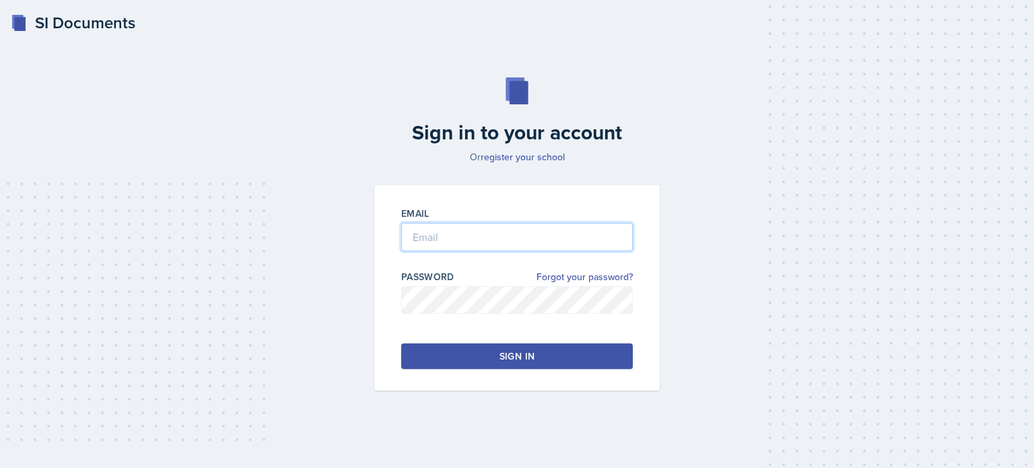
click at [560, 250] on input "email" at bounding box center [516, 237] width 231 height 28
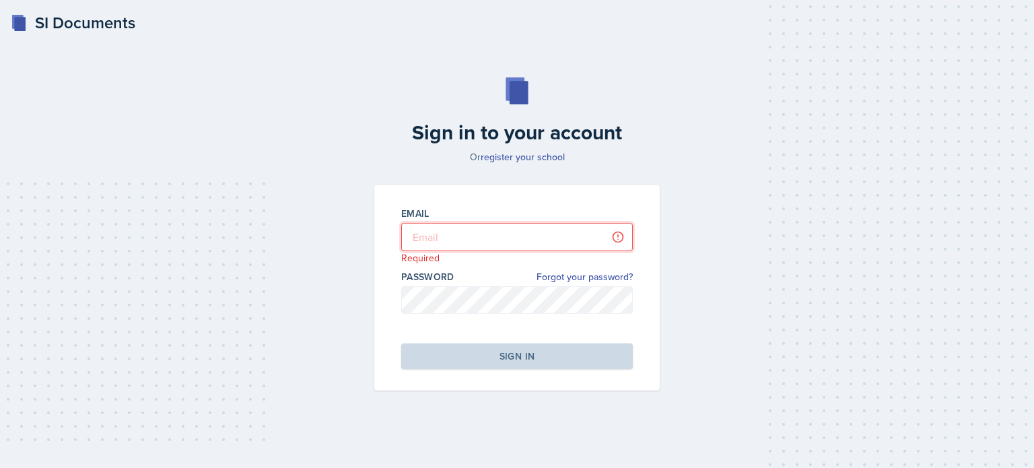
type input "achauha3@students.kennesaw.edu"
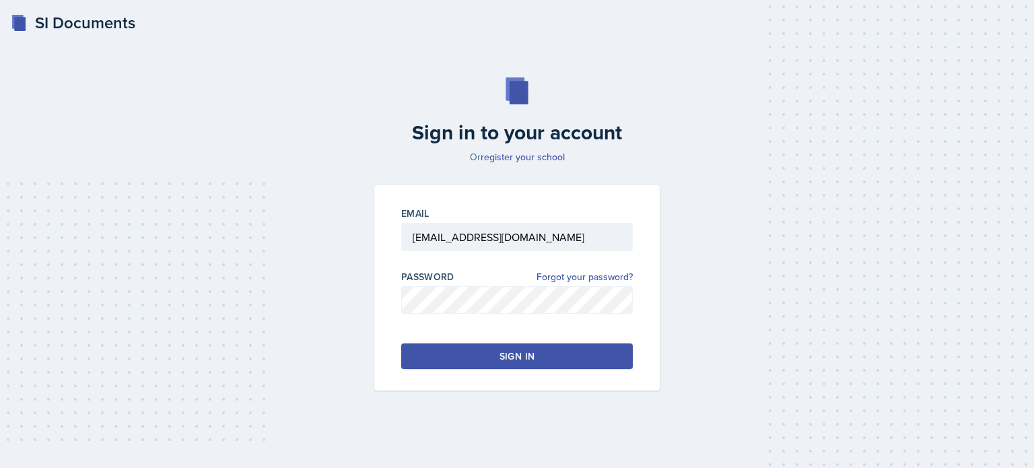
click at [608, 349] on button "Sign in" at bounding box center [516, 356] width 231 height 26
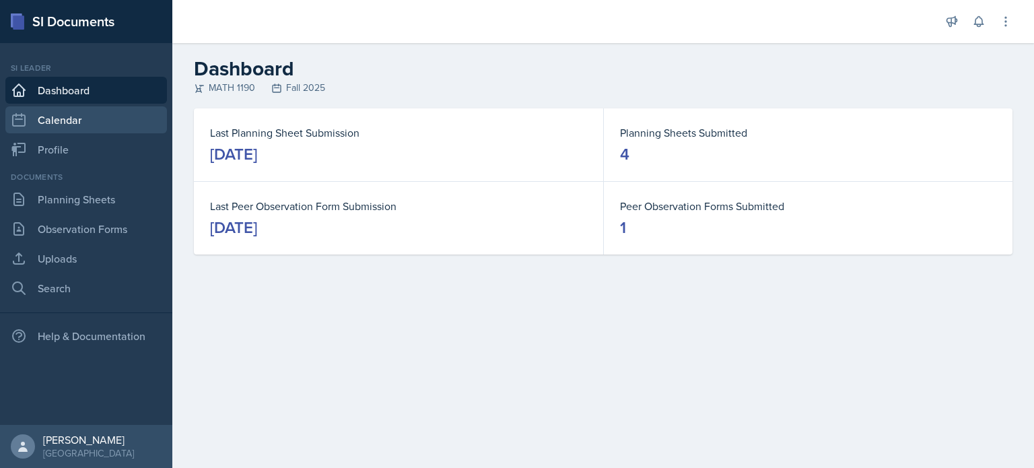
click at [81, 120] on link "Calendar" at bounding box center [85, 119] width 161 height 27
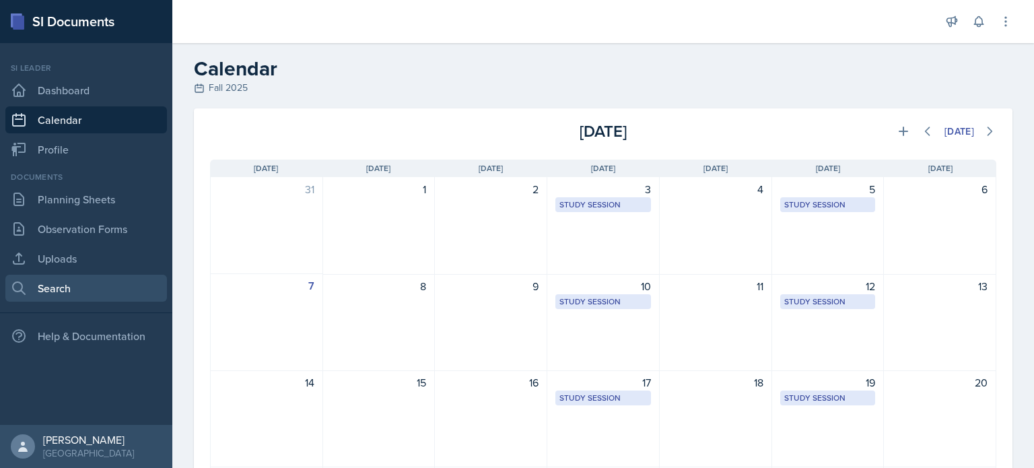
click at [92, 292] on link "Search" at bounding box center [85, 288] width 161 height 27
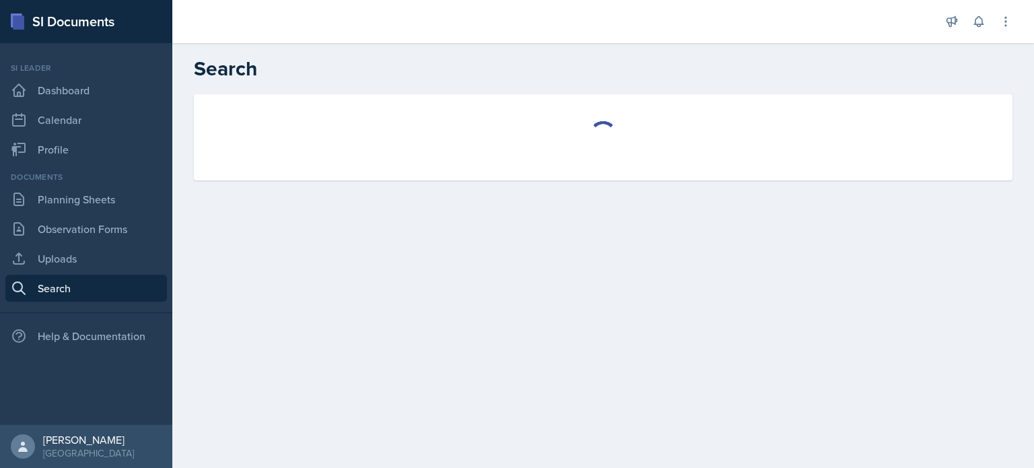
select select "all"
select select "1"
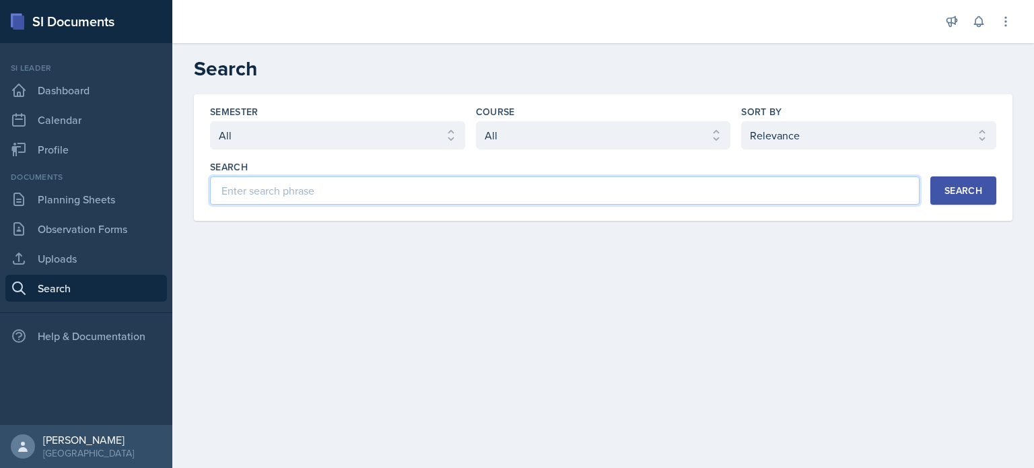
click at [517, 182] on input at bounding box center [564, 190] width 709 height 28
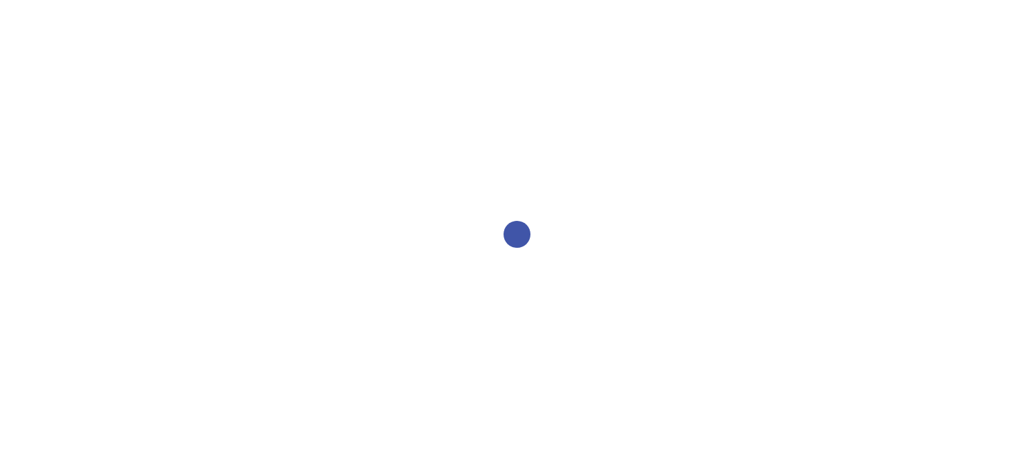
select select "2bed604d-1099-4043-b1bc-2365e8740244"
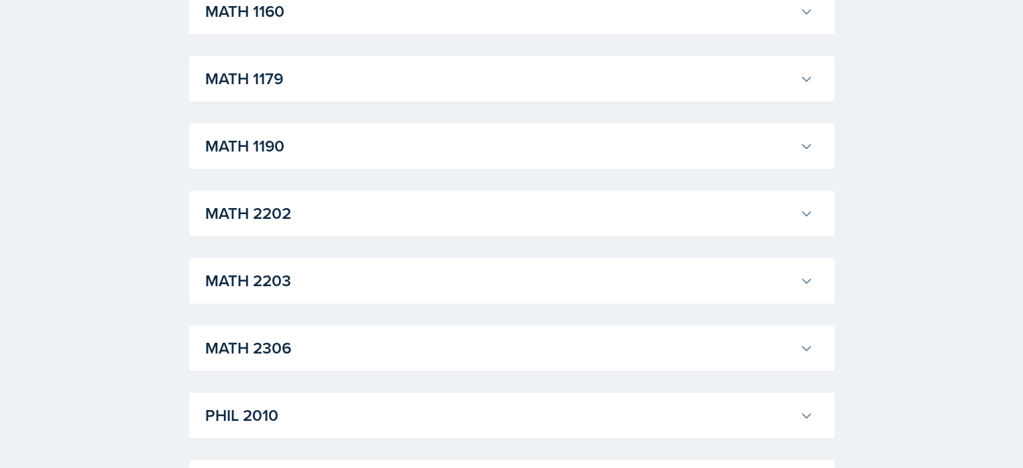
click at [501, 147] on h3 "MATH 1190" at bounding box center [499, 146] width 589 height 24
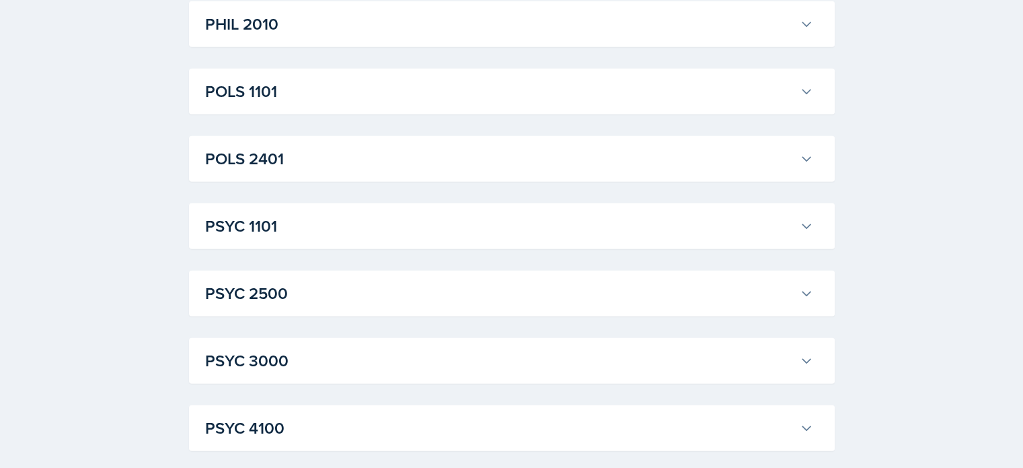
scroll to position [3913, 0]
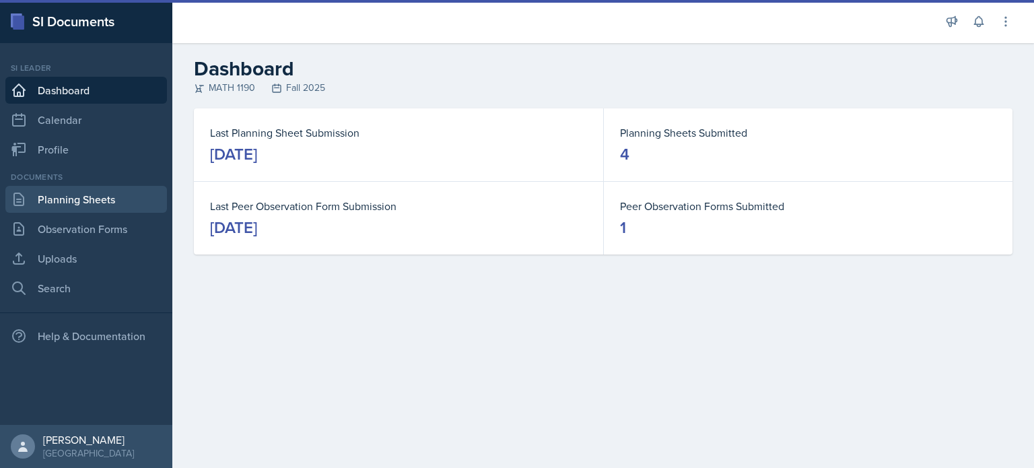
click at [131, 204] on link "Planning Sheets" at bounding box center [85, 199] width 161 height 27
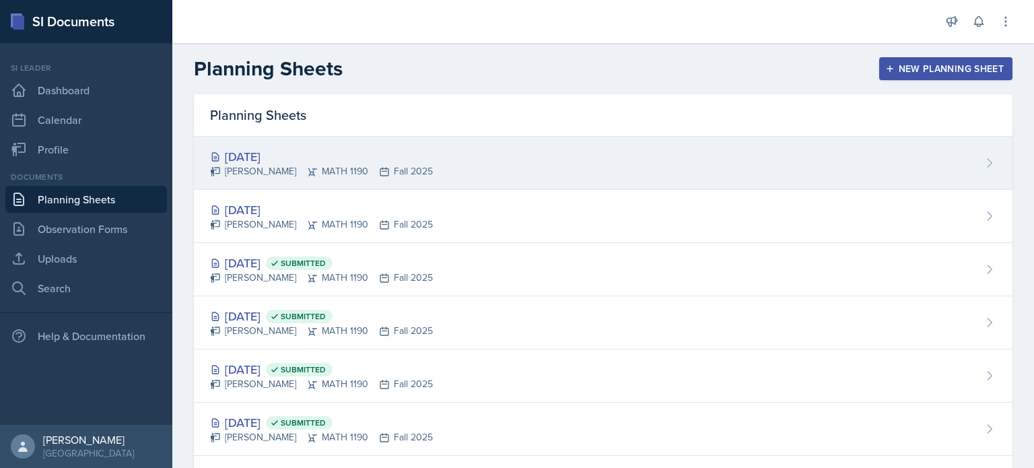
click at [349, 166] on div "[PERSON_NAME] MATH 1190 Fall 2025" at bounding box center [321, 171] width 223 height 14
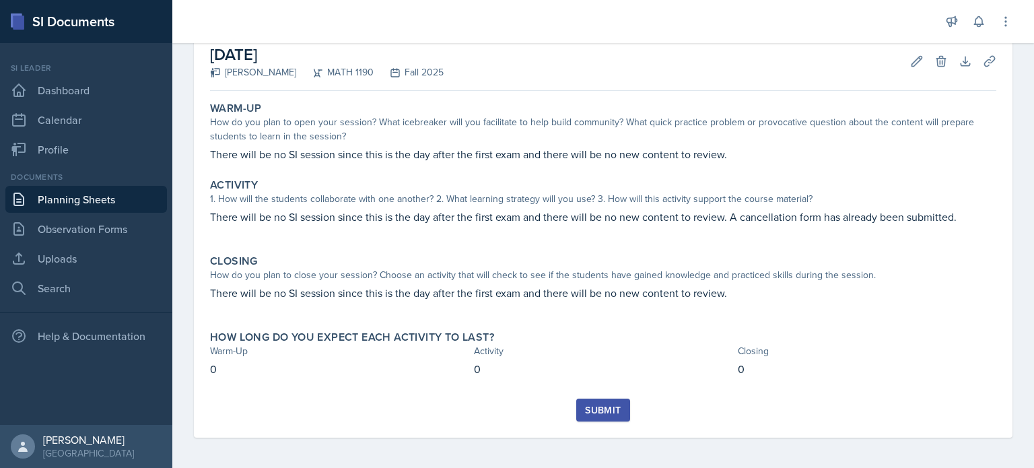
scroll to position [75, 0]
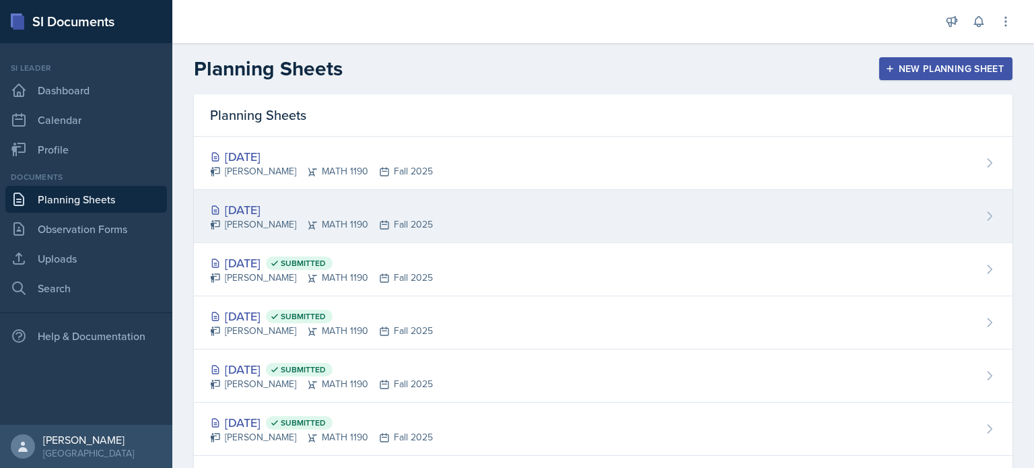
click at [479, 215] on div "[DATE] [PERSON_NAME] MATH 1190 Fall 2025" at bounding box center [603, 216] width 818 height 53
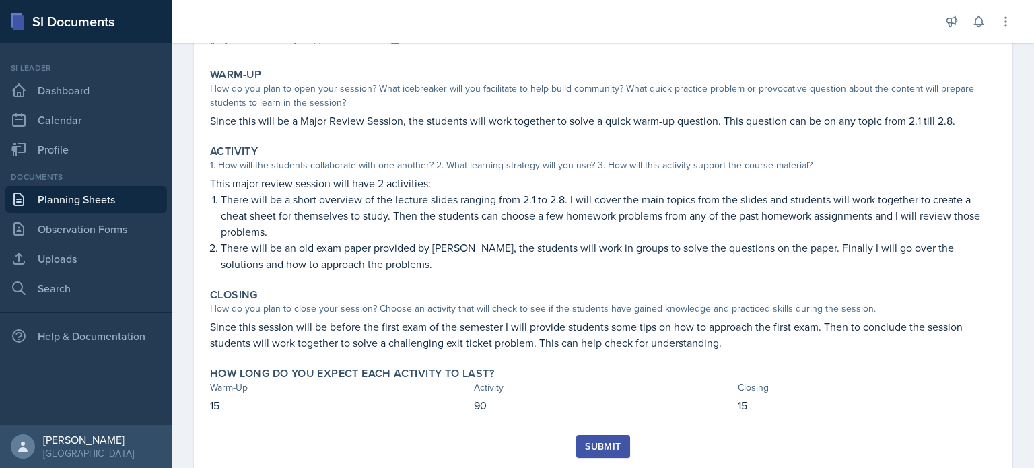
scroll to position [145, 0]
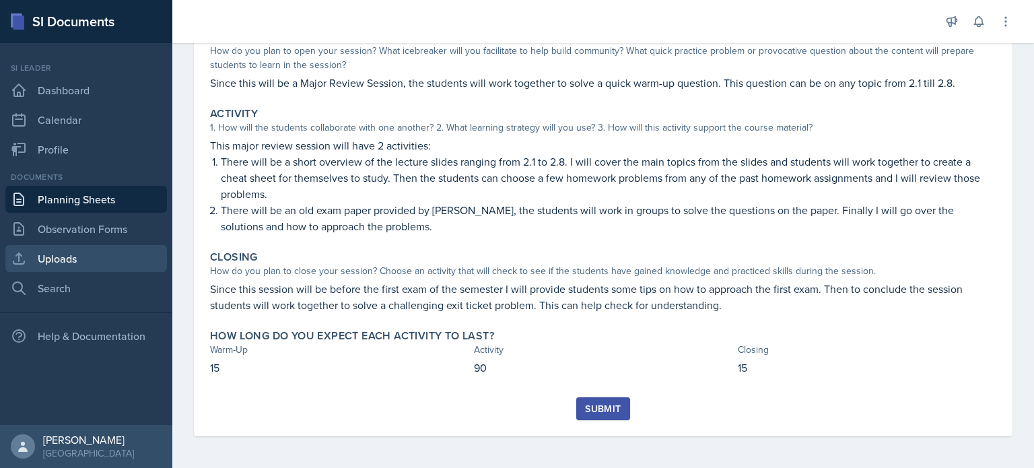
click at [78, 256] on link "Uploads" at bounding box center [85, 258] width 161 height 27
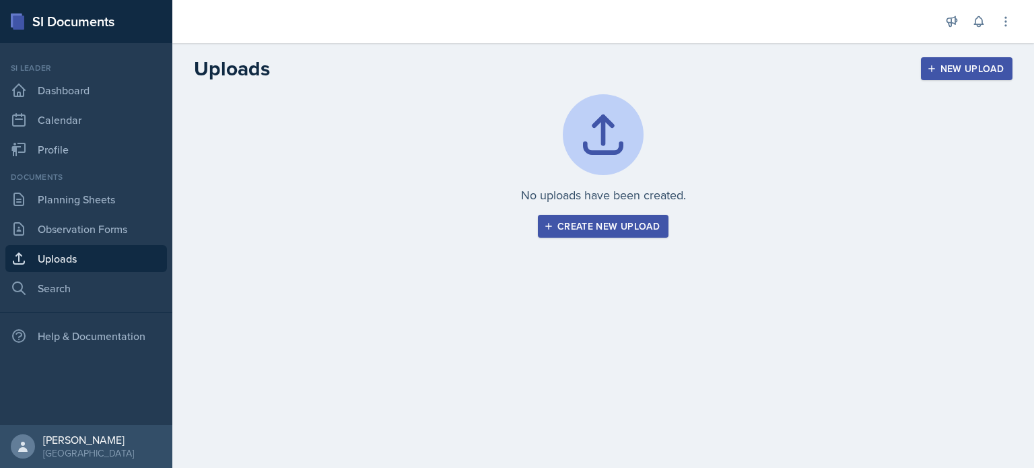
click at [590, 237] on div "No uploads have been created. Create new upload" at bounding box center [602, 182] width 861 height 176
click at [592, 231] on div "Create new upload" at bounding box center [602, 226] width 113 height 11
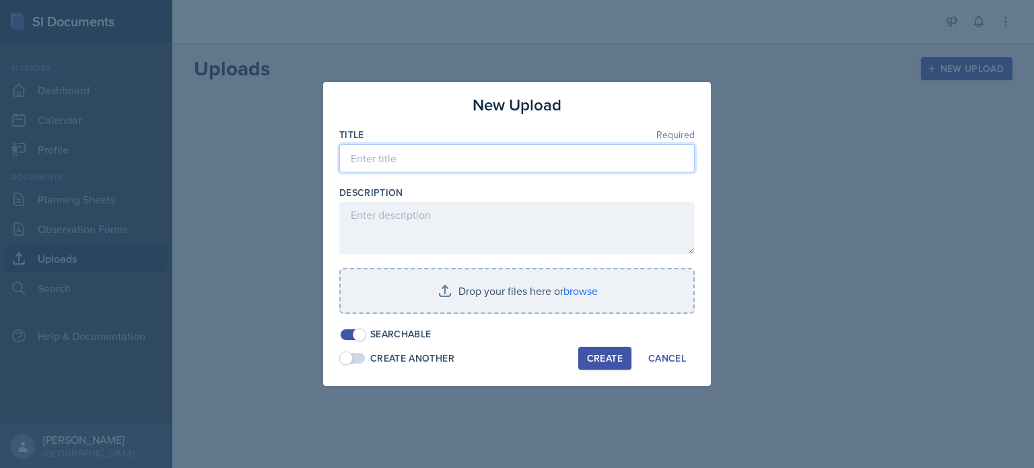
click at [476, 170] on input at bounding box center [516, 158] width 355 height 28
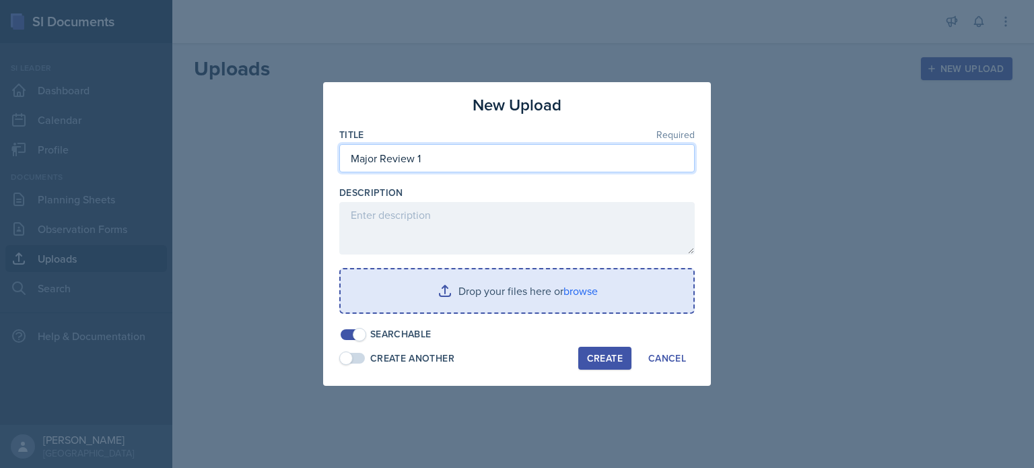
type input "Major Review 1"
click at [593, 290] on input "file" at bounding box center [516, 290] width 353 height 43
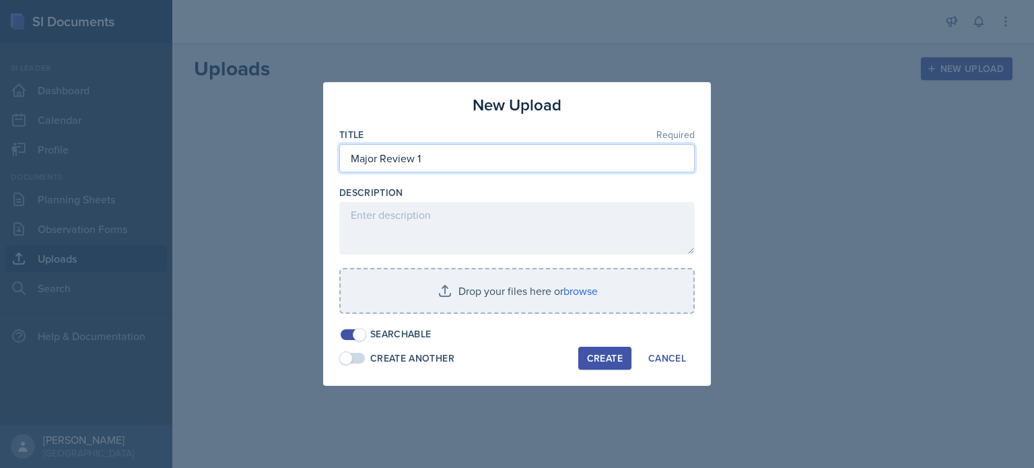
click at [586, 152] on input "Major Review 1" at bounding box center [516, 158] width 355 height 28
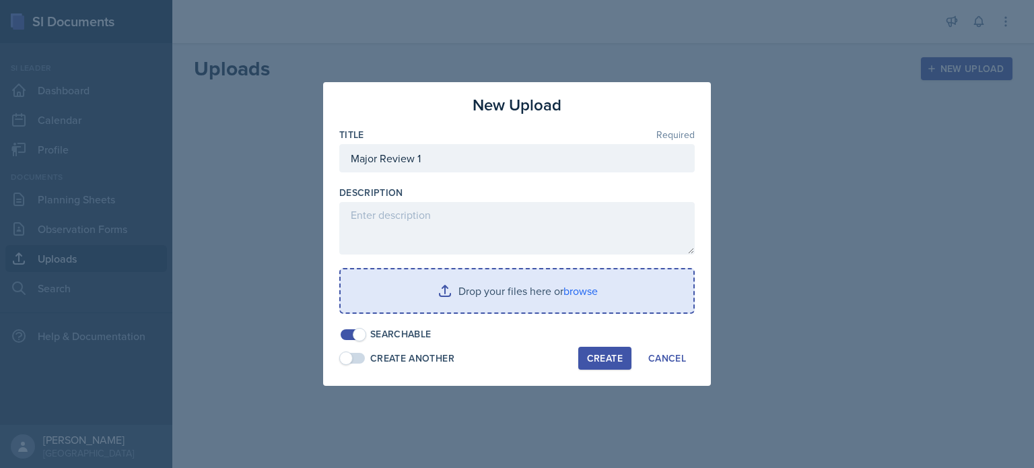
click at [577, 295] on input "file" at bounding box center [516, 290] width 353 height 43
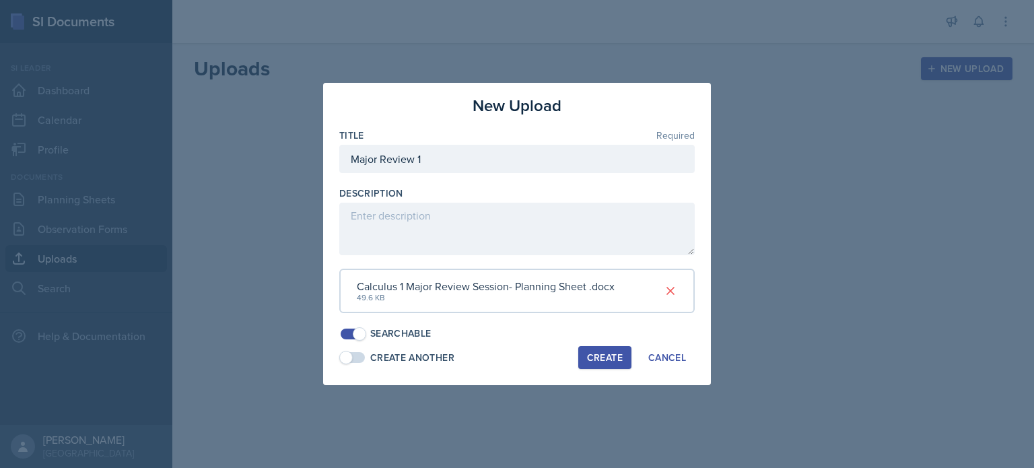
click at [613, 357] on div "Create" at bounding box center [605, 357] width 36 height 11
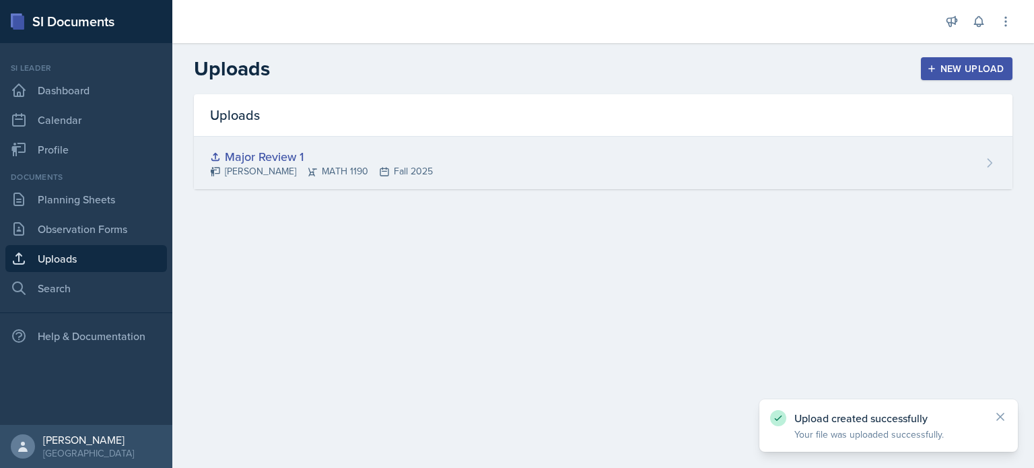
click at [281, 157] on div "Major Review 1" at bounding box center [321, 156] width 223 height 18
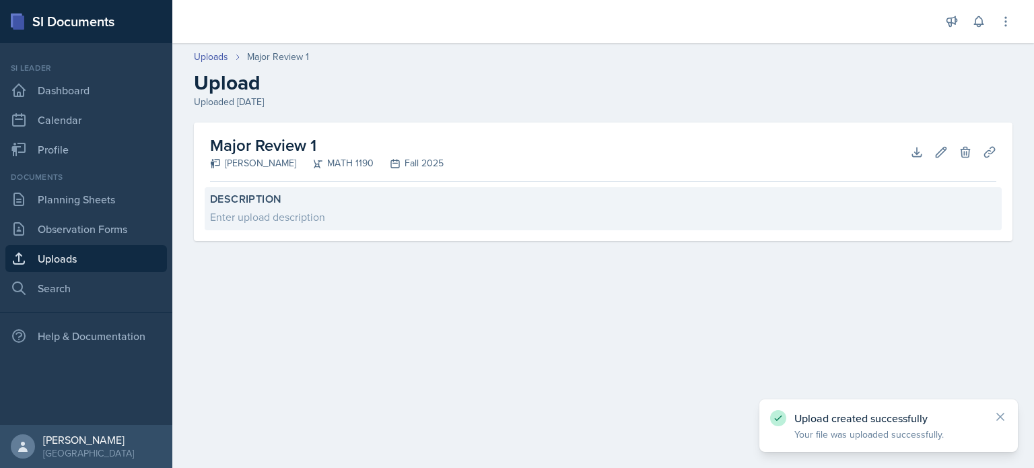
click at [266, 192] on label "Description" at bounding box center [603, 198] width 786 height 13
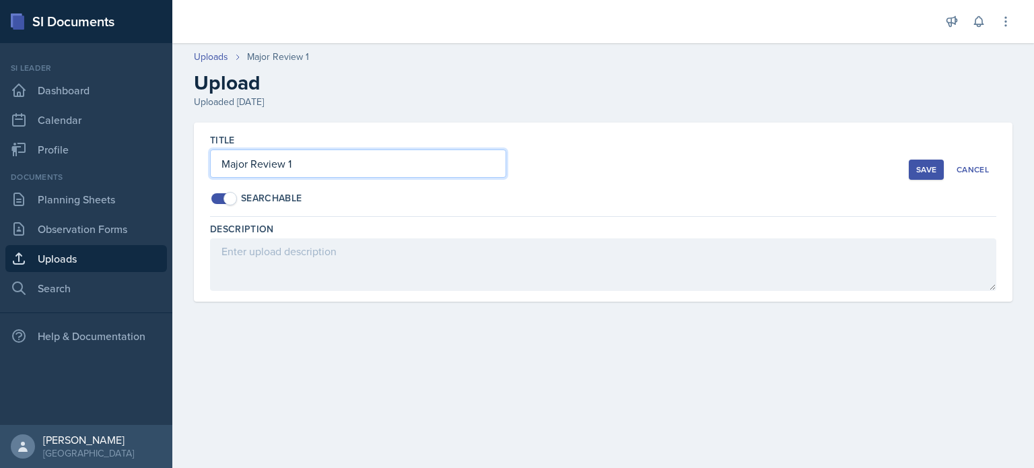
click at [345, 172] on input "Major Review 1" at bounding box center [358, 163] width 296 height 28
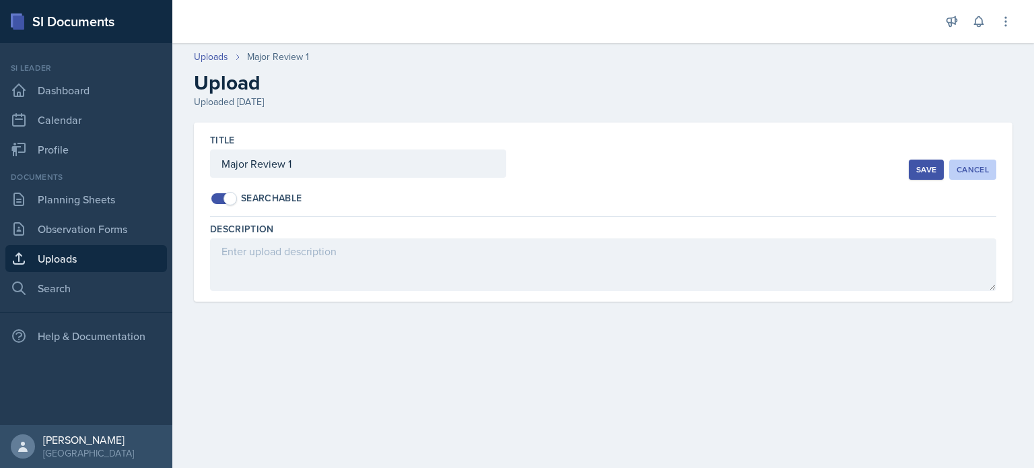
click at [969, 164] on div "Cancel" at bounding box center [972, 169] width 32 height 11
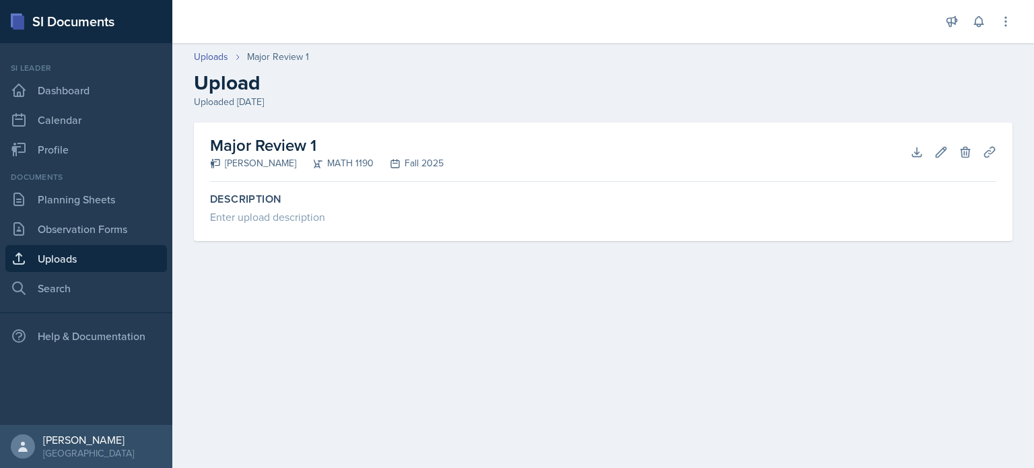
click at [319, 145] on h2 "Major Review 1" at bounding box center [326, 145] width 233 height 24
click at [215, 59] on link "Uploads" at bounding box center [211, 57] width 34 height 14
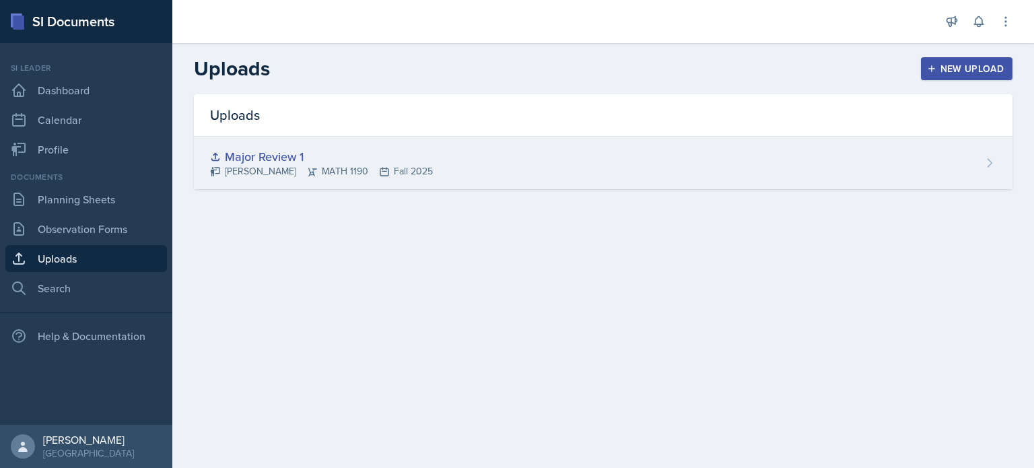
click at [314, 161] on div "Major Review 1" at bounding box center [321, 156] width 223 height 18
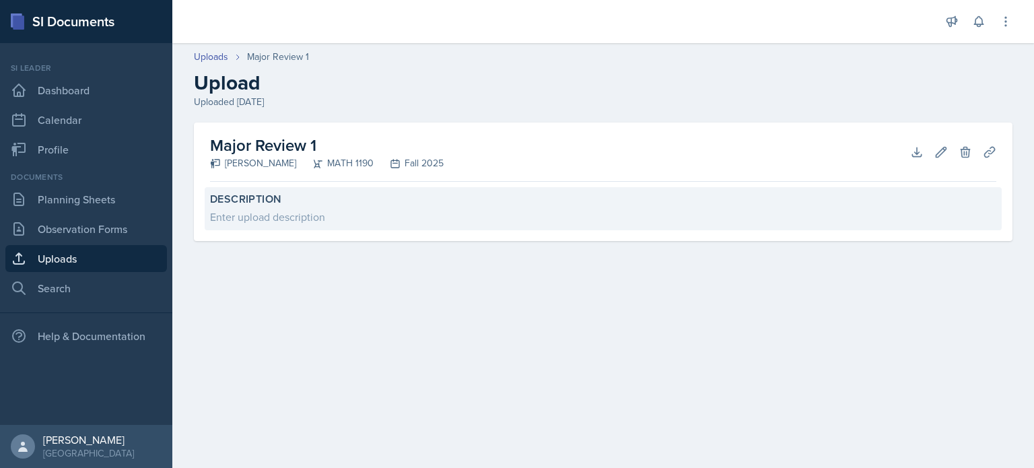
click at [256, 211] on div "Enter upload description" at bounding box center [603, 217] width 786 height 16
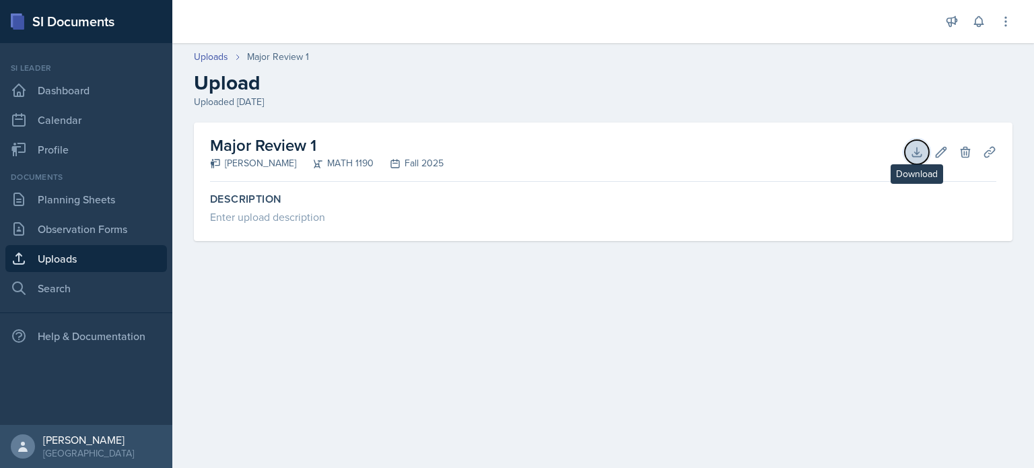
click at [917, 152] on icon at bounding box center [916, 151] width 13 height 13
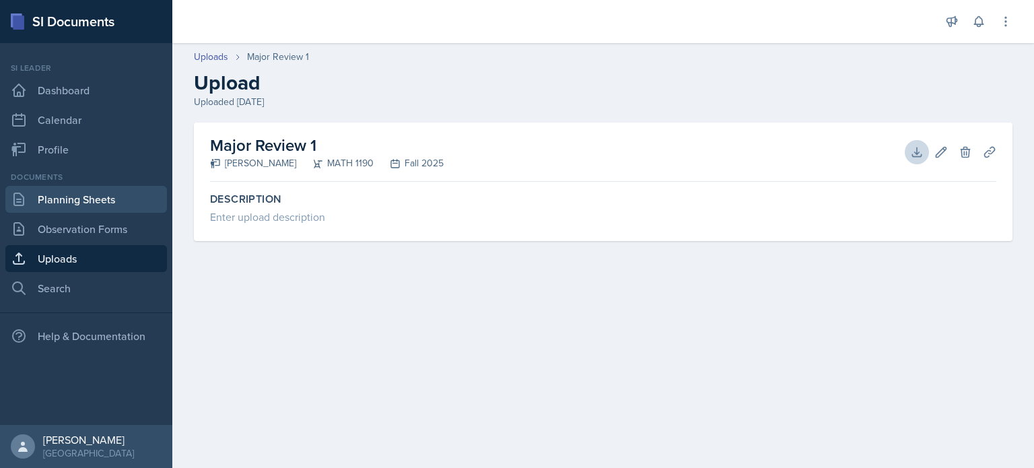
click at [125, 204] on link "Planning Sheets" at bounding box center [85, 199] width 161 height 27
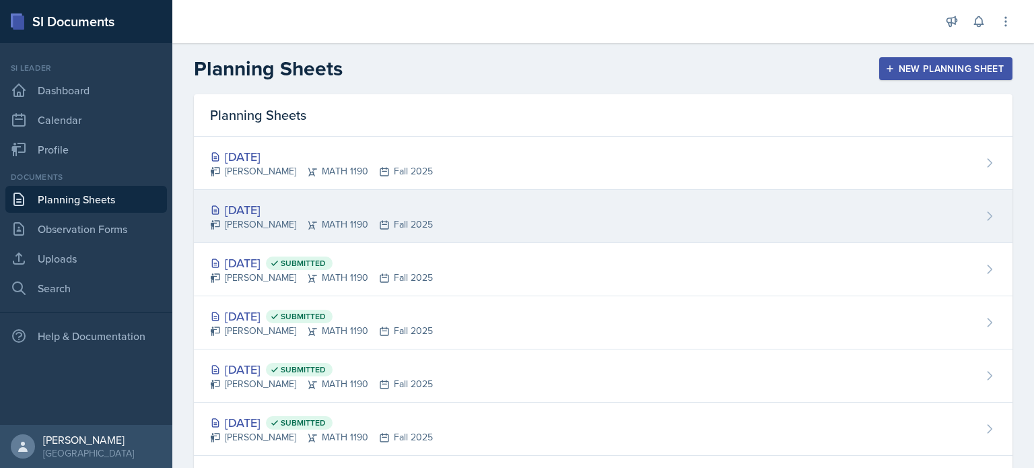
click at [419, 220] on div "[PERSON_NAME] MATH 1190 Fall 2025" at bounding box center [321, 224] width 223 height 14
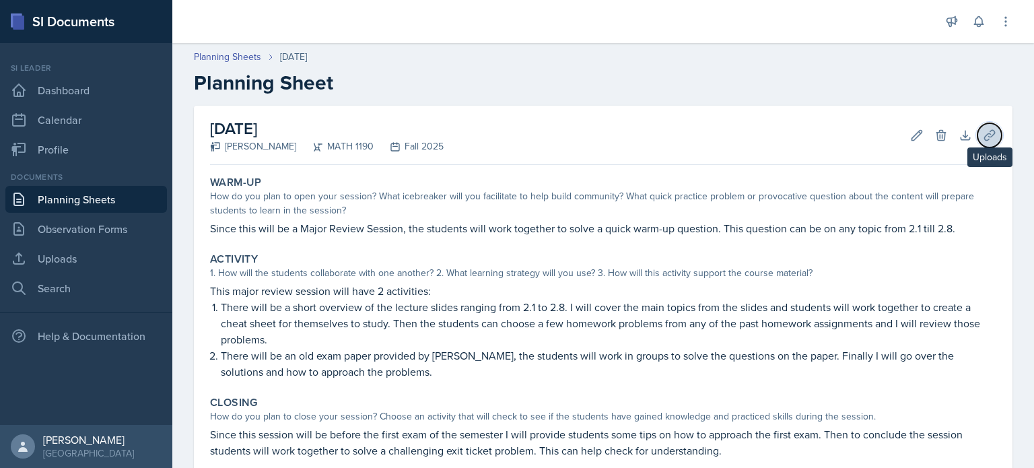
click at [982, 136] on icon at bounding box center [988, 135] width 13 height 13
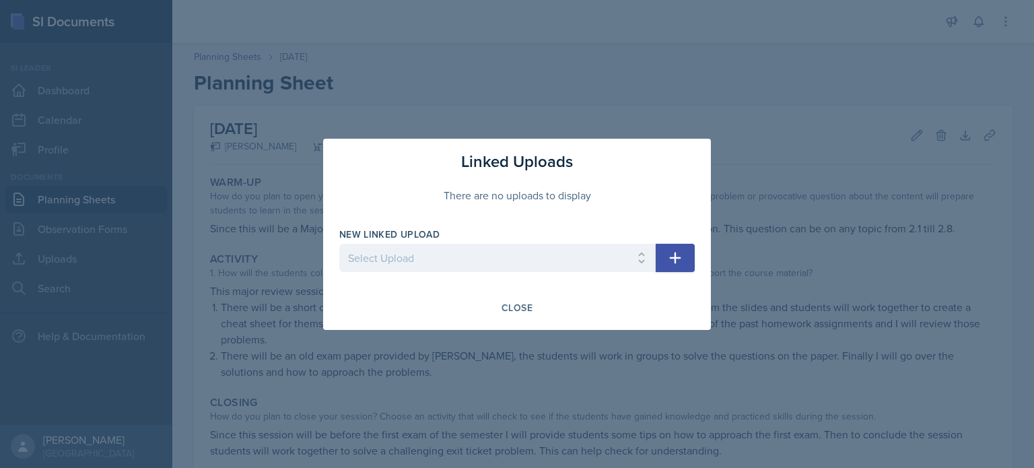
click at [669, 265] on icon "button" at bounding box center [675, 258] width 16 height 16
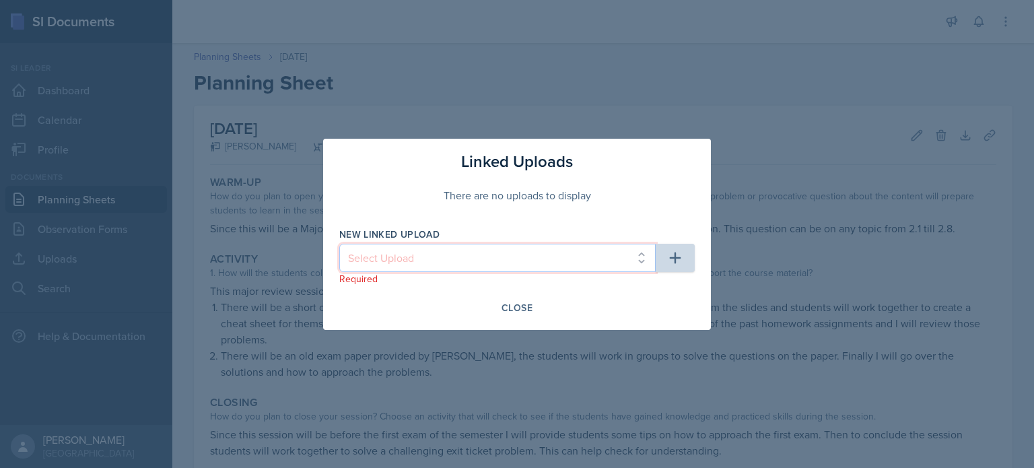
click at [500, 260] on select "Select Upload Major Review 1" at bounding box center [497, 258] width 316 height 28
select select "d77ef1bd-16e6-463d-ab62-b6814c921ca6"
click at [339, 244] on select "Select Upload Major Review 1" at bounding box center [497, 258] width 316 height 28
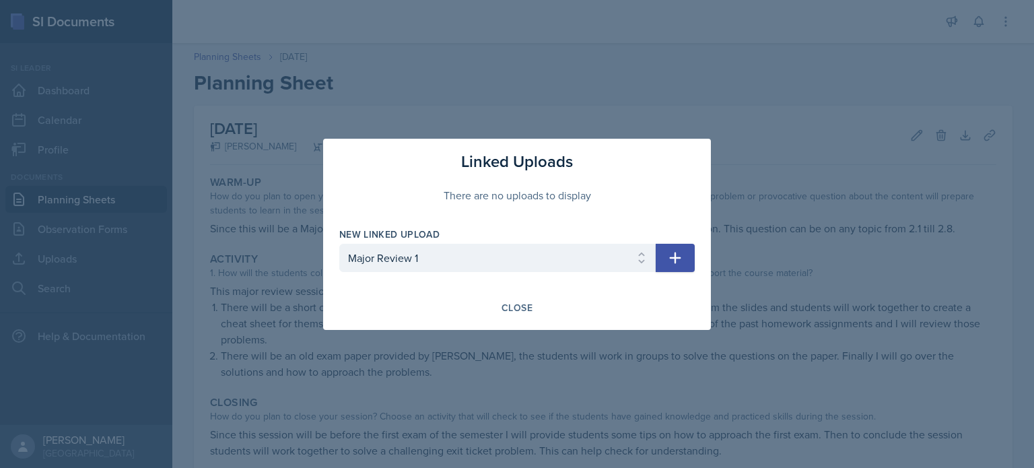
click at [690, 256] on button "button" at bounding box center [674, 258] width 39 height 28
select select
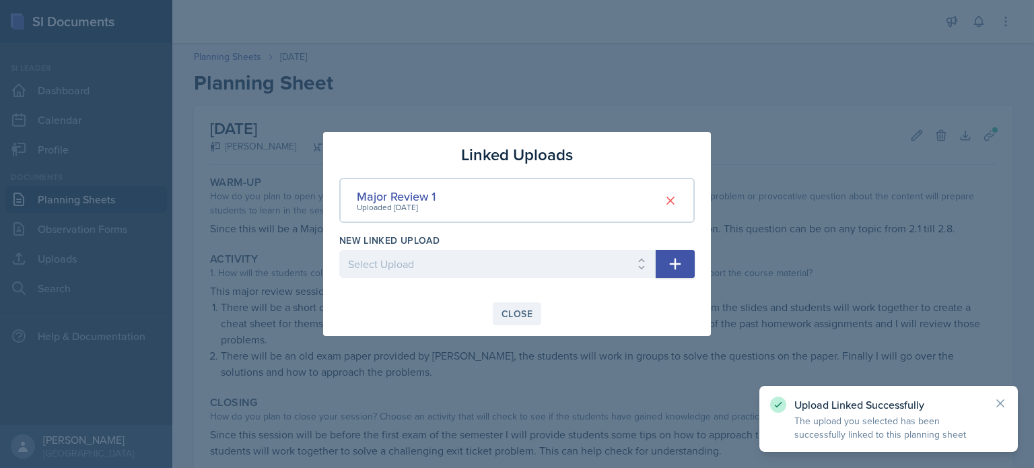
click at [508, 312] on div "Close" at bounding box center [516, 313] width 31 height 11
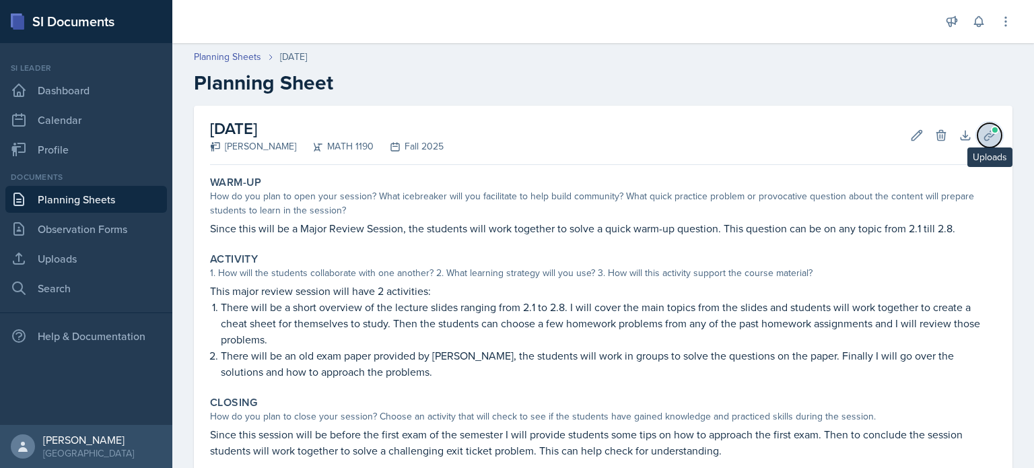
click at [982, 132] on icon at bounding box center [988, 135] width 13 height 13
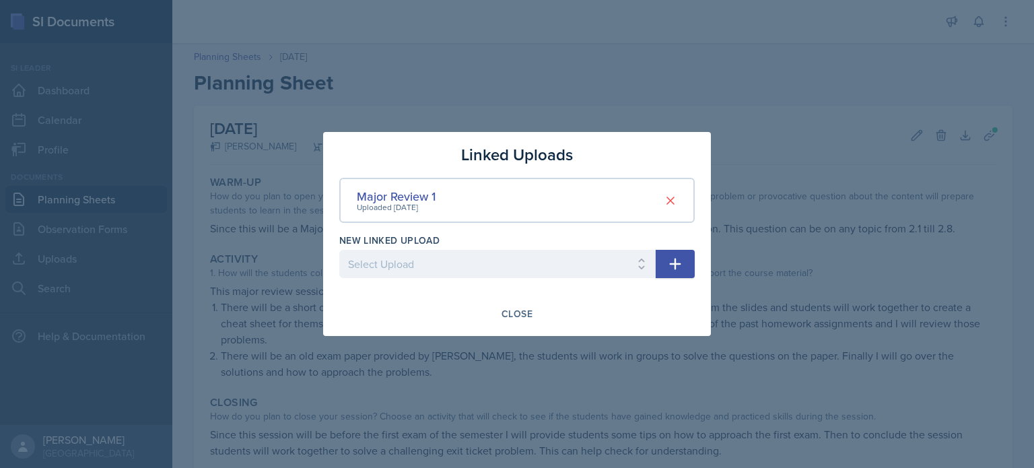
click at [784, 200] on div at bounding box center [517, 234] width 1034 height 468
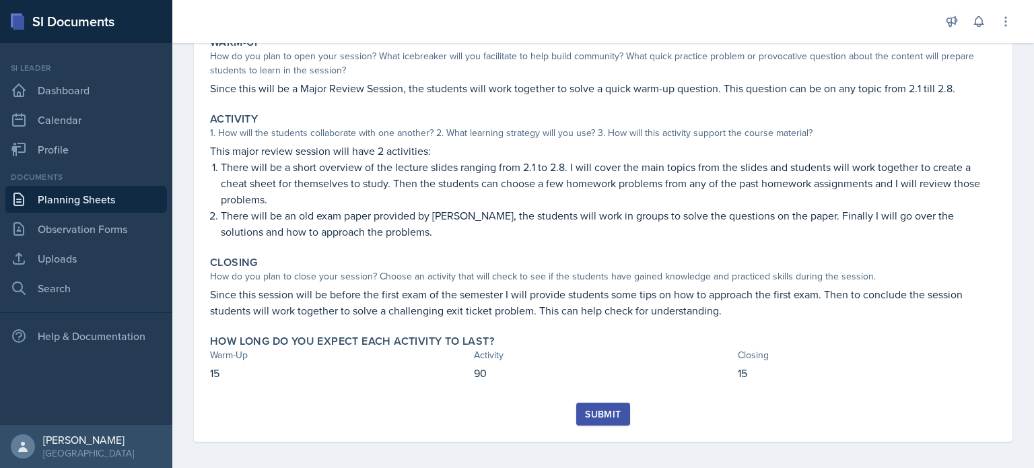
scroll to position [145, 0]
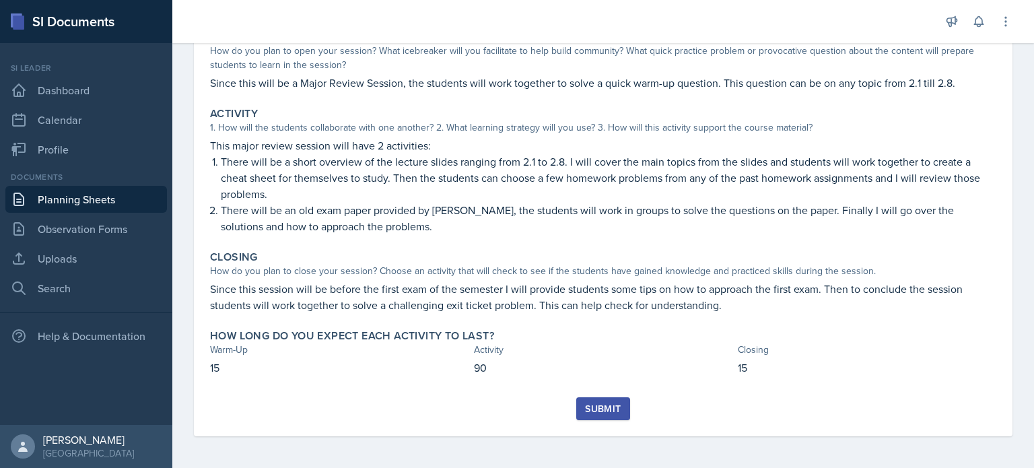
click at [609, 403] on div "Submit" at bounding box center [603, 408] width 36 height 11
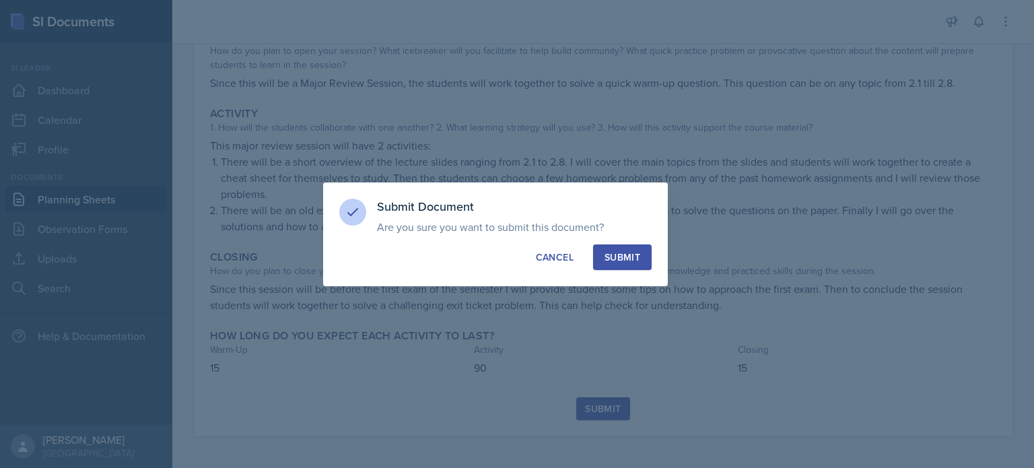
click at [632, 262] on div "Submit" at bounding box center [622, 256] width 36 height 13
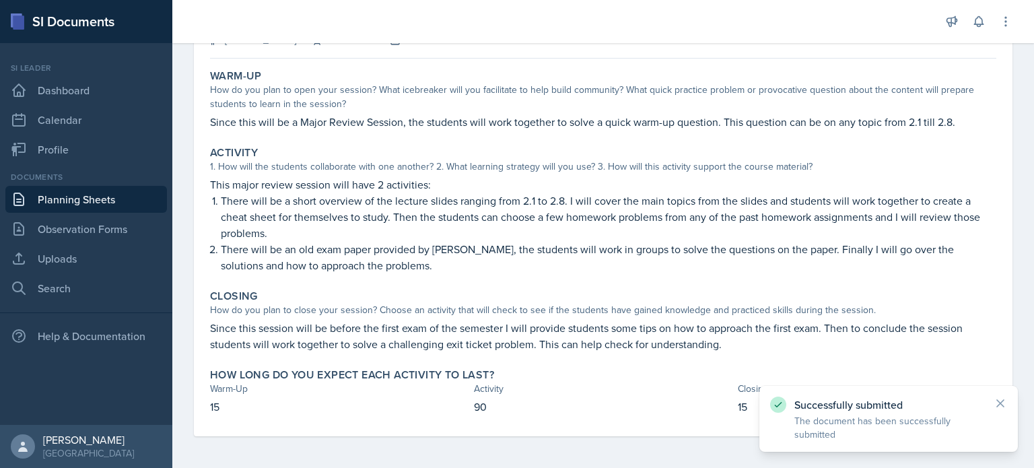
click at [108, 196] on link "Planning Sheets" at bounding box center [85, 199] width 161 height 27
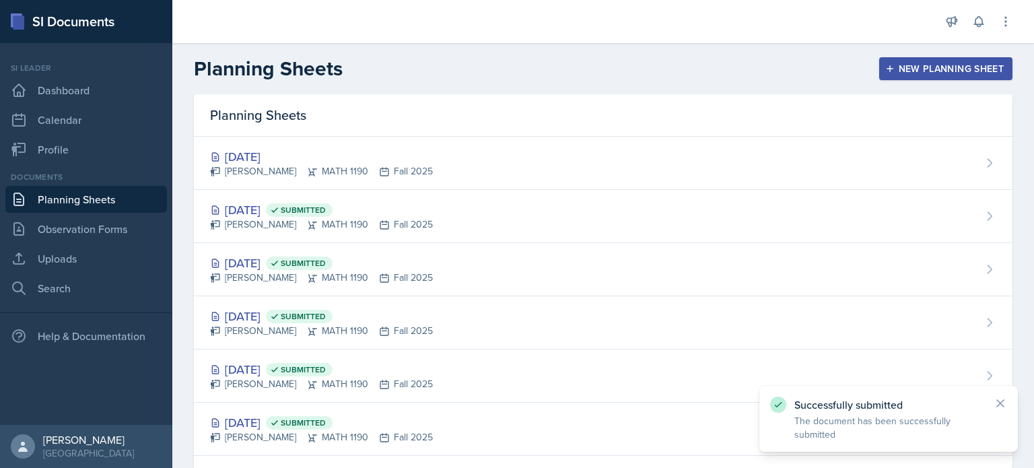
click at [445, 172] on div "[DATE] [PERSON_NAME] MATH 1190 Fall 2025" at bounding box center [603, 163] width 818 height 53
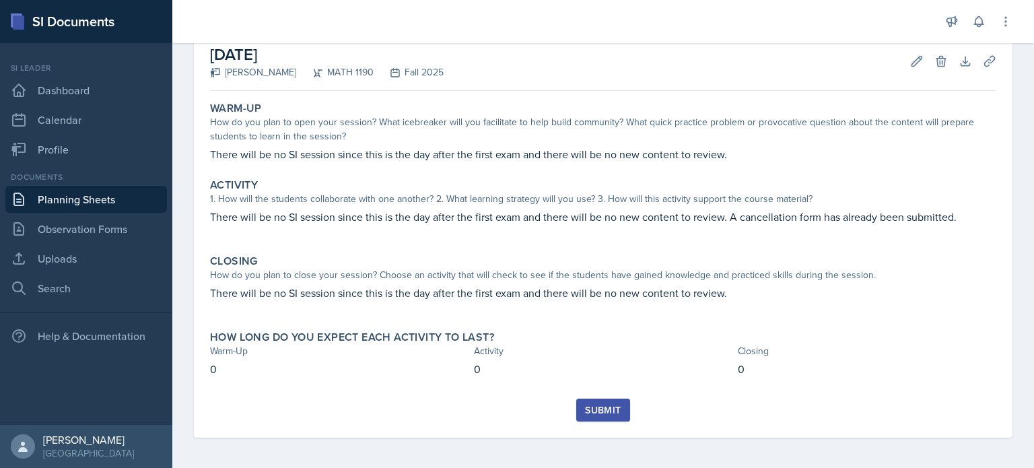
scroll to position [75, 0]
click at [588, 408] on div "Submit" at bounding box center [603, 408] width 36 height 11
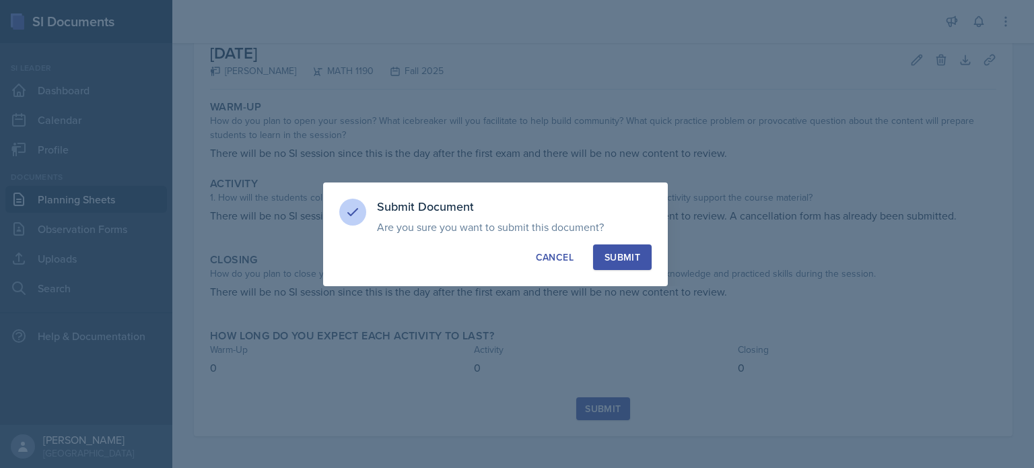
click at [635, 260] on div "Submit" at bounding box center [622, 256] width 36 height 13
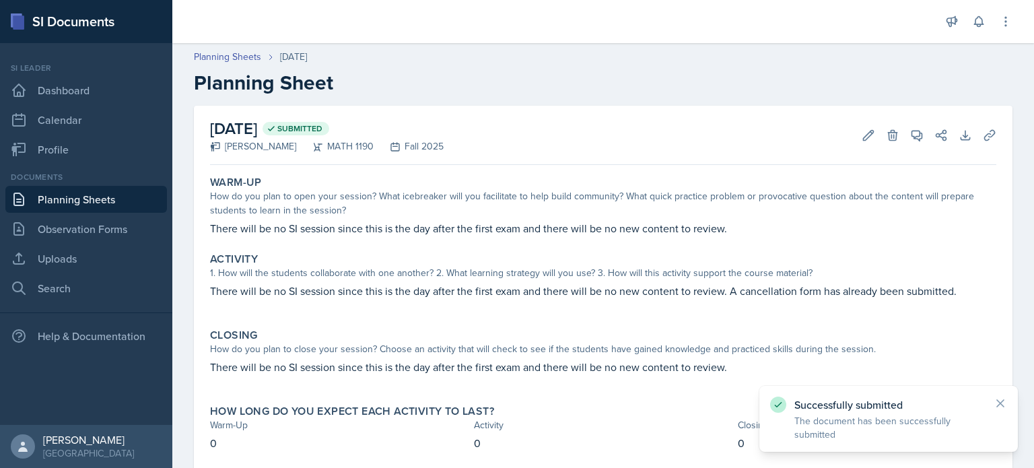
scroll to position [0, 0]
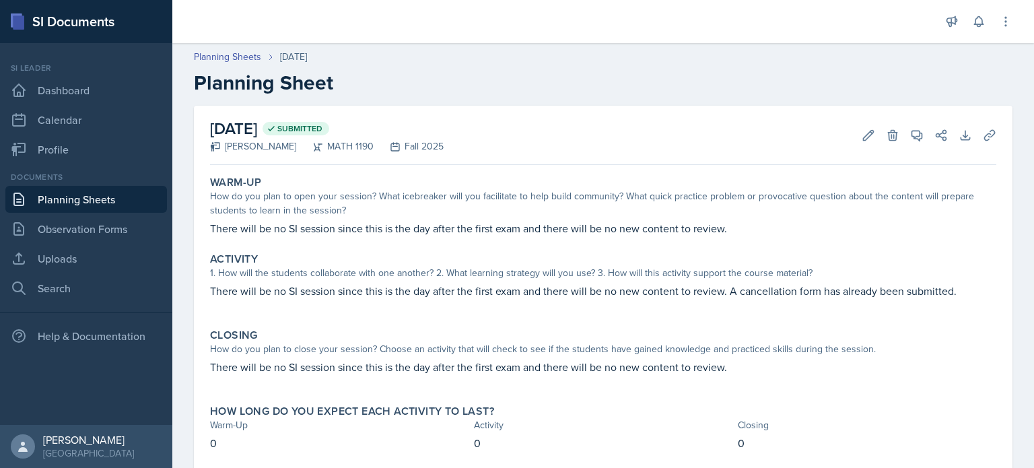
click at [94, 194] on link "Planning Sheets" at bounding box center [85, 199] width 161 height 27
